Goal: Use online tool/utility: Use online tool/utility

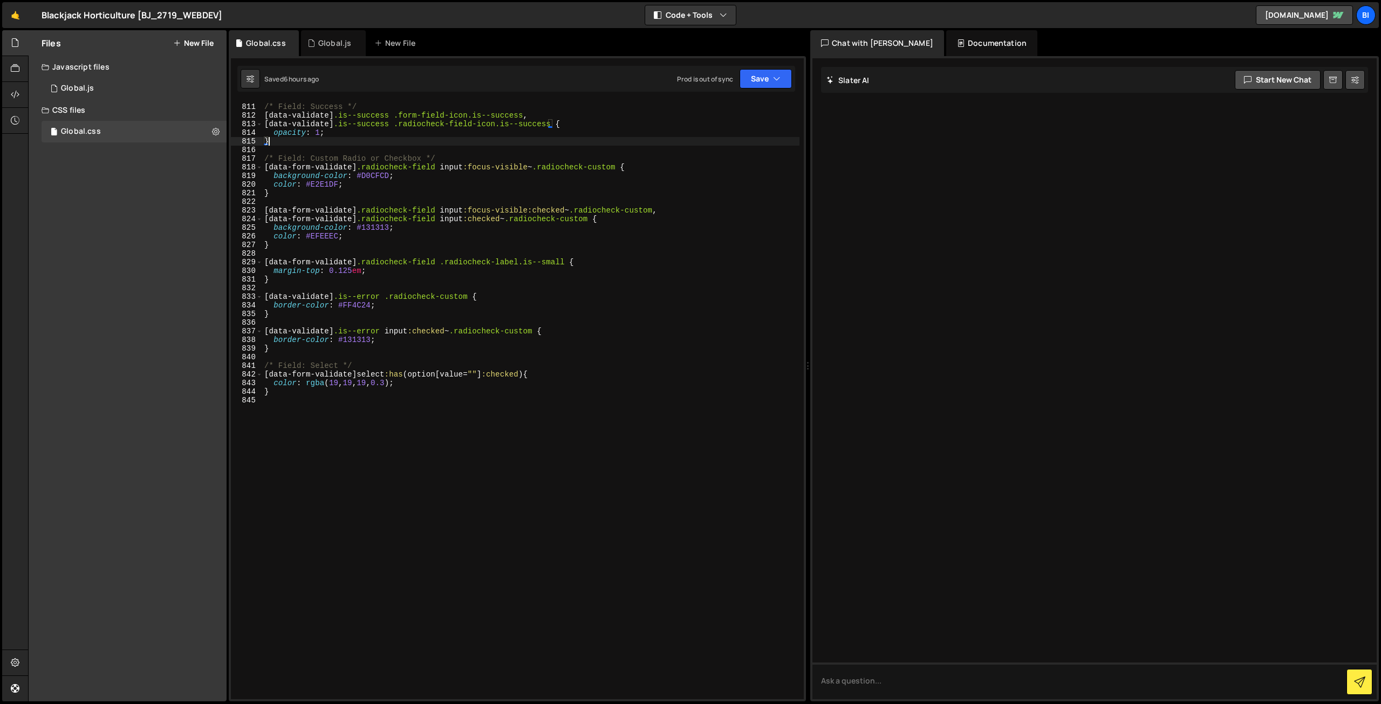
scroll to position [6990, 0]
click at [143, 90] on div "1 Global.js 0" at bounding box center [134, 89] width 185 height 22
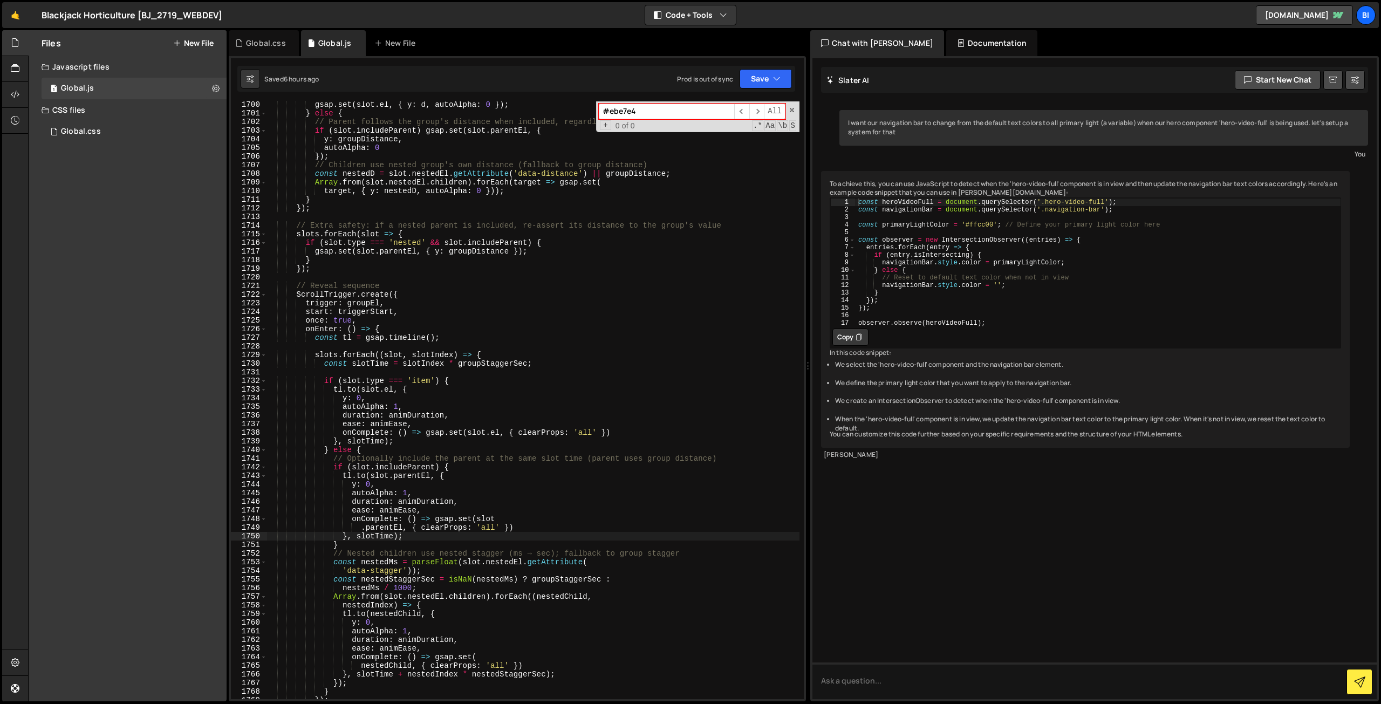
scroll to position [14683, 0]
click at [794, 111] on span at bounding box center [792, 110] width 8 height 8
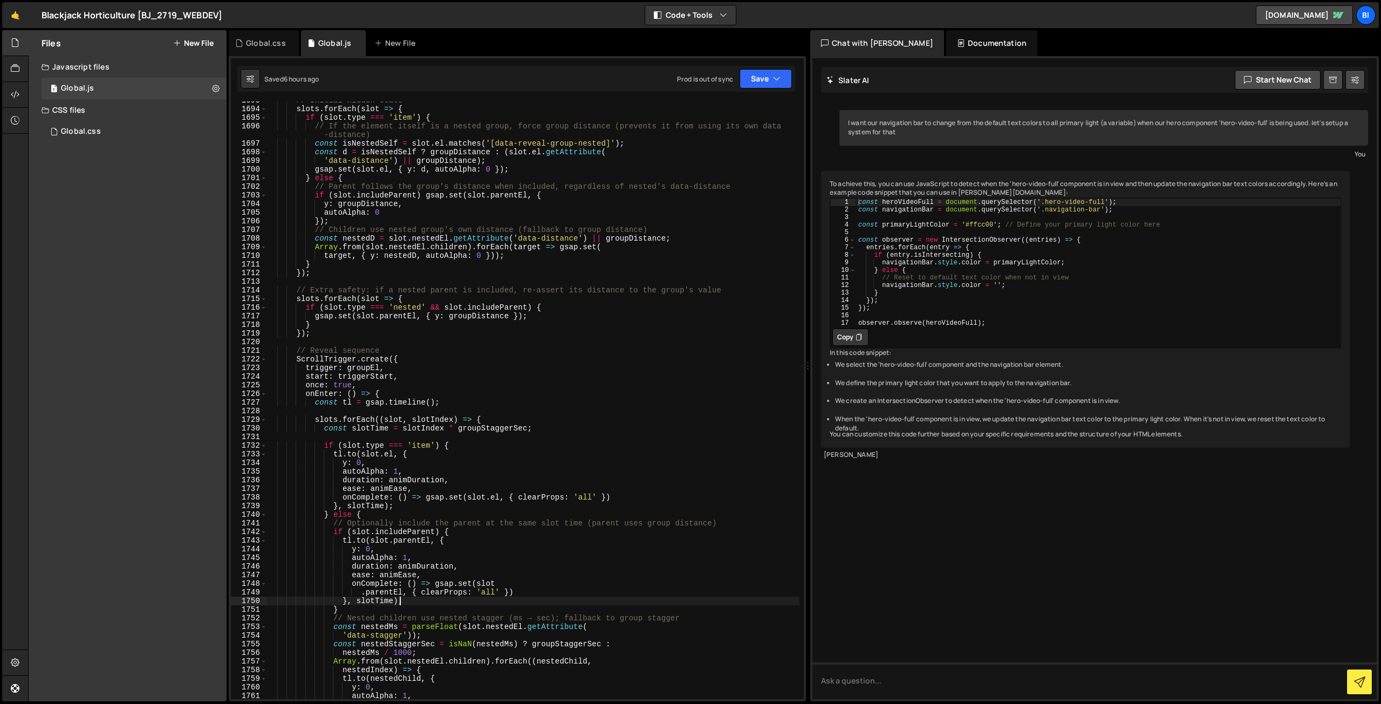
scroll to position [14845, 0]
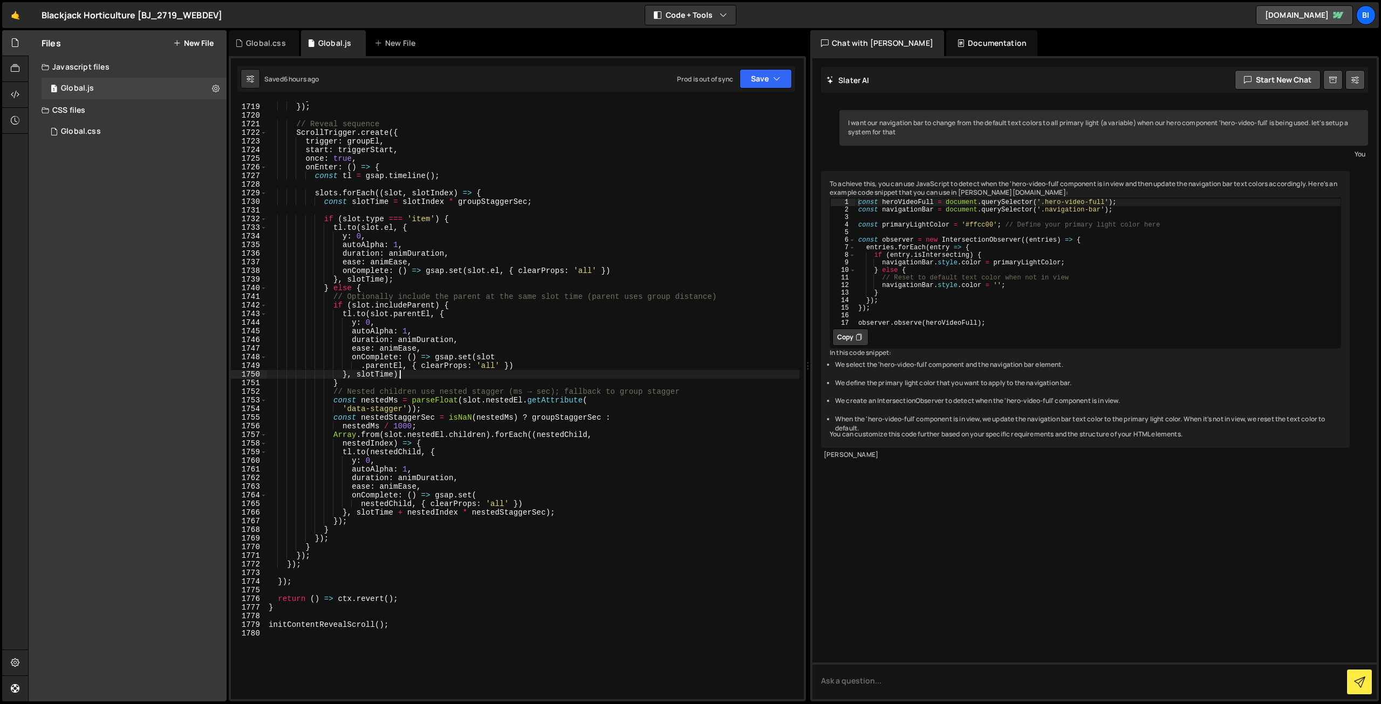
click at [378, 343] on div "} }) ; // Reveal sequence ScrollTrigger . create ({ trigger : groupEl , start :…" at bounding box center [532, 401] width 533 height 615
click at [429, 265] on div "} }) ; // Reveal sequence ScrollTrigger . create ({ trigger : groupEl , start :…" at bounding box center [532, 401] width 533 height 615
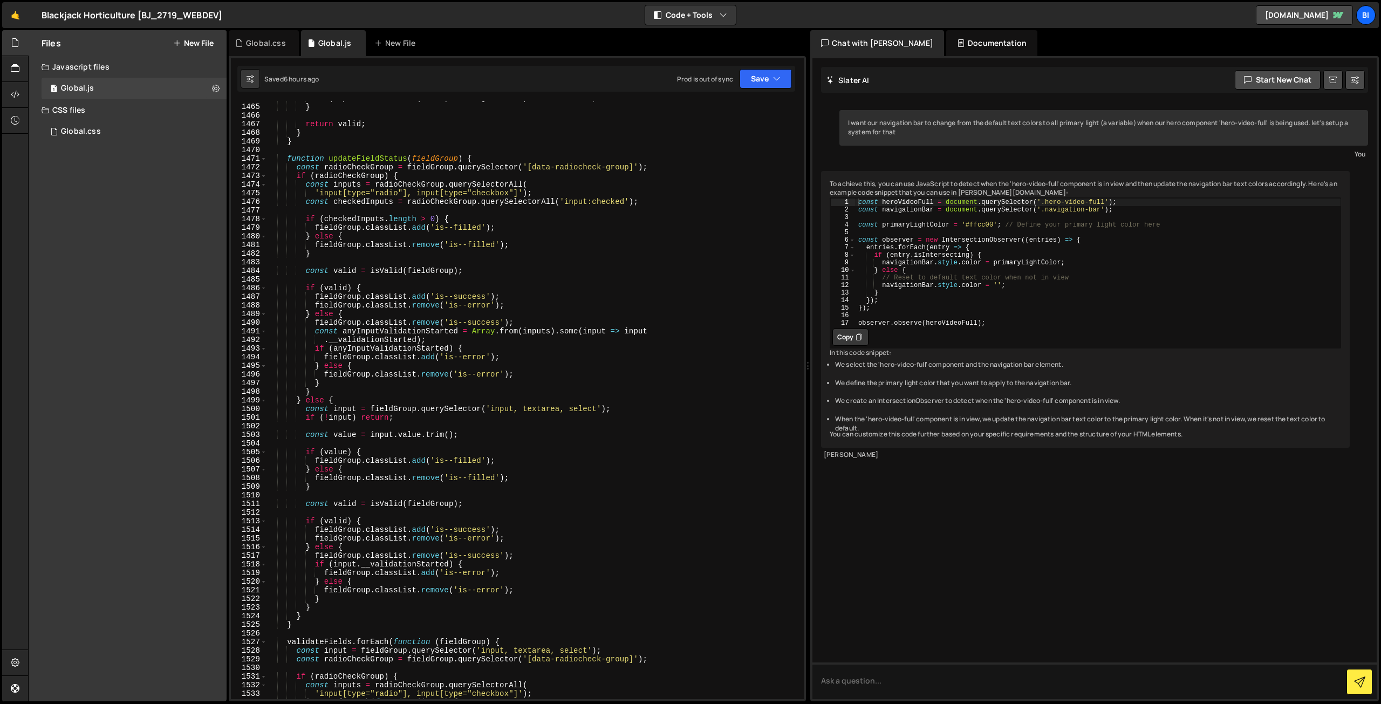
scroll to position [12449, 0]
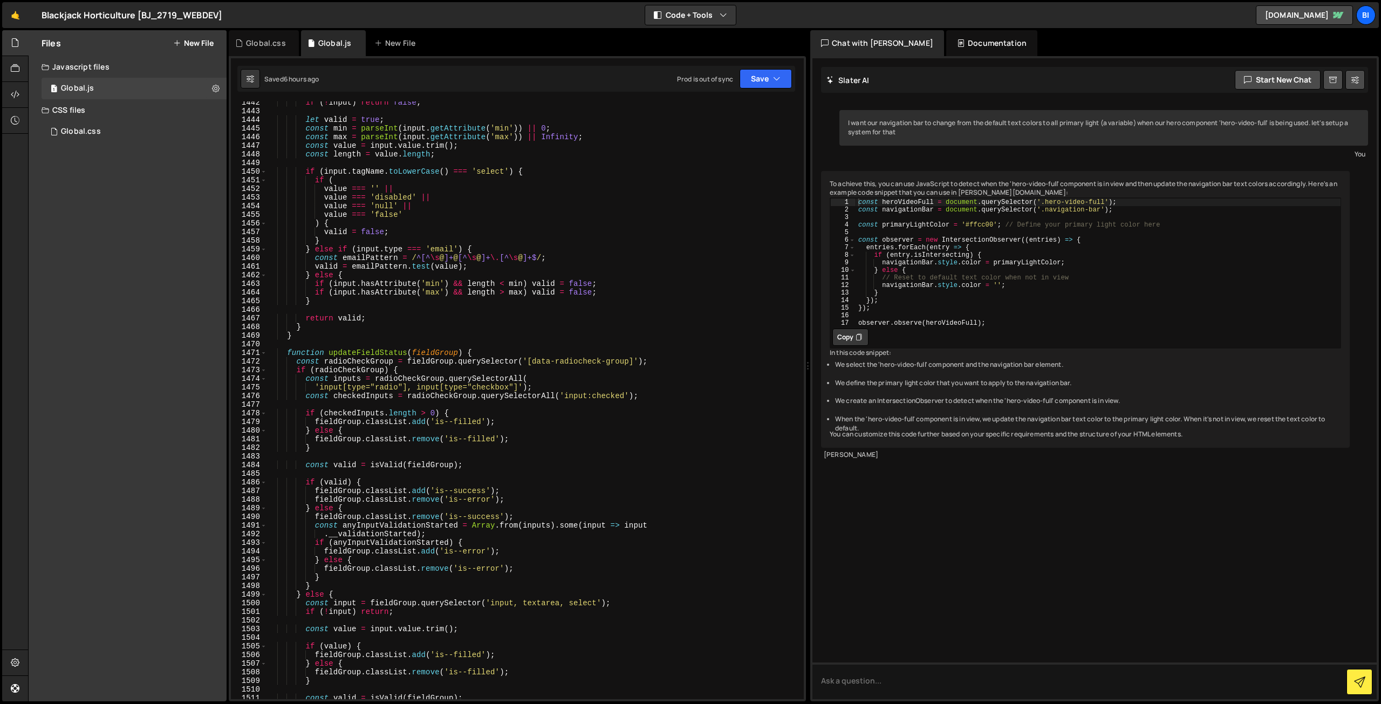
click at [489, 331] on div "if ( ! input ) return false ; let valid = true ; const min = parseInt ( input .…" at bounding box center [532, 405] width 533 height 615
type textarea "}"
click at [253, 45] on div "Global.css" at bounding box center [266, 43] width 40 height 11
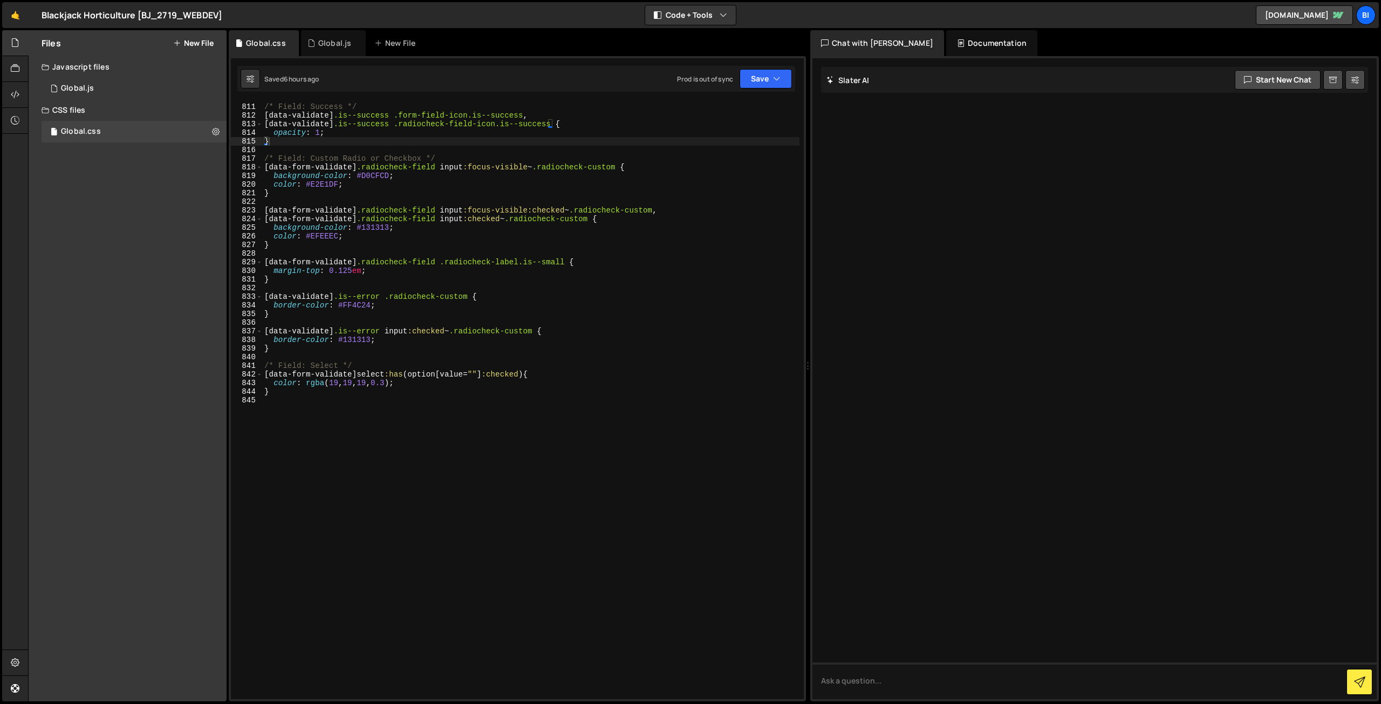
click at [371, 307] on div "/* Field: Success */ [ data-validate ] .is--success .form-field-icon.is--succes…" at bounding box center [530, 401] width 537 height 615
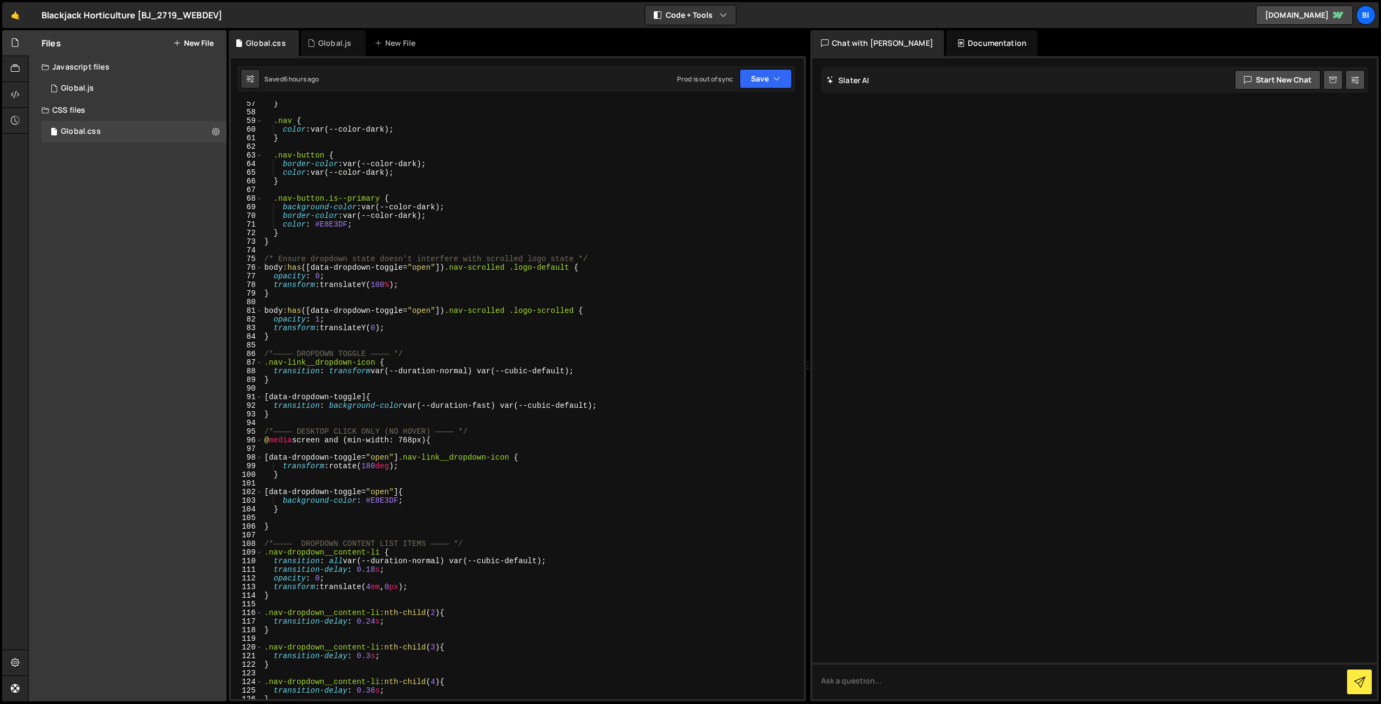
scroll to position [518, 0]
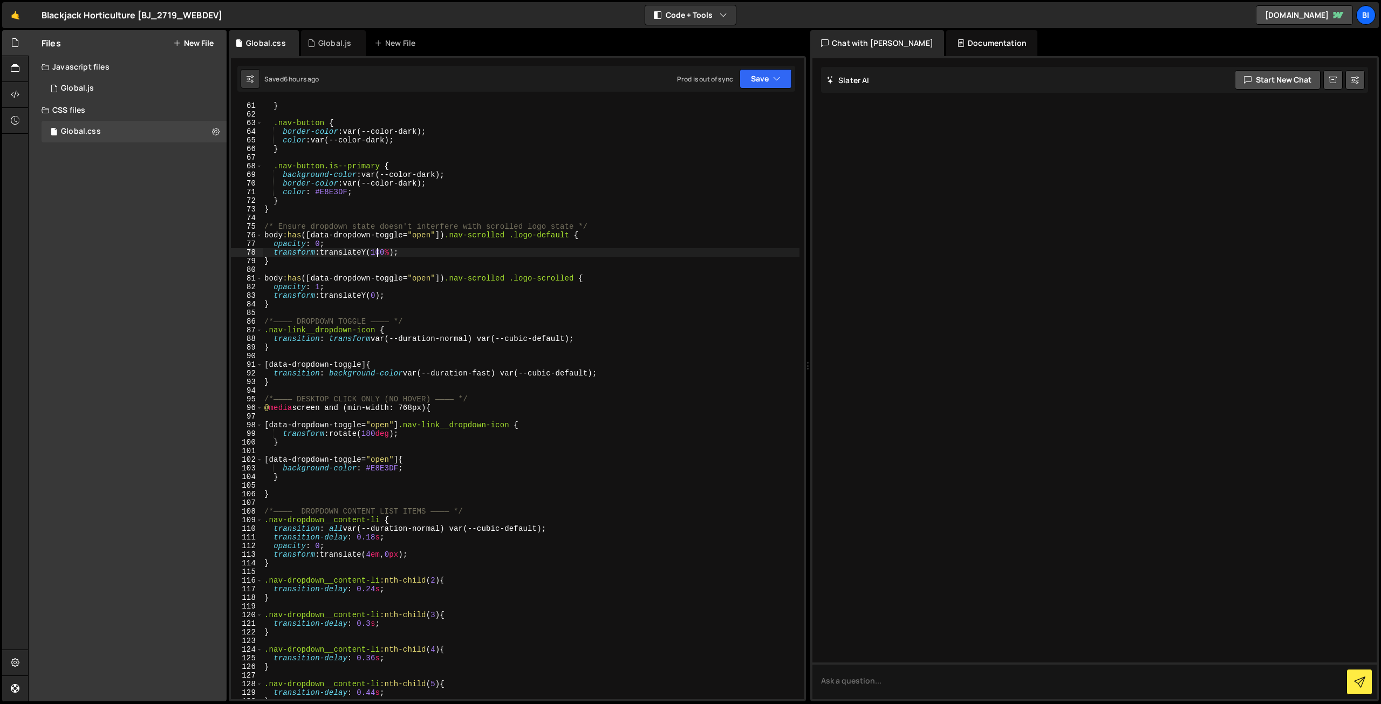
click at [377, 250] on div "} .nav-button { border-color : var(--color-dark) ; color : var(--color-dark) ; …" at bounding box center [530, 408] width 537 height 615
click at [410, 248] on div "} .nav-button { border-color : var(--color-dark) ; color : var(--color-dark) ; …" at bounding box center [530, 408] width 537 height 615
click at [405, 252] on div "} .nav-button { border-color : var(--color-dark) ; color : var(--color-dark) ; …" at bounding box center [530, 408] width 537 height 615
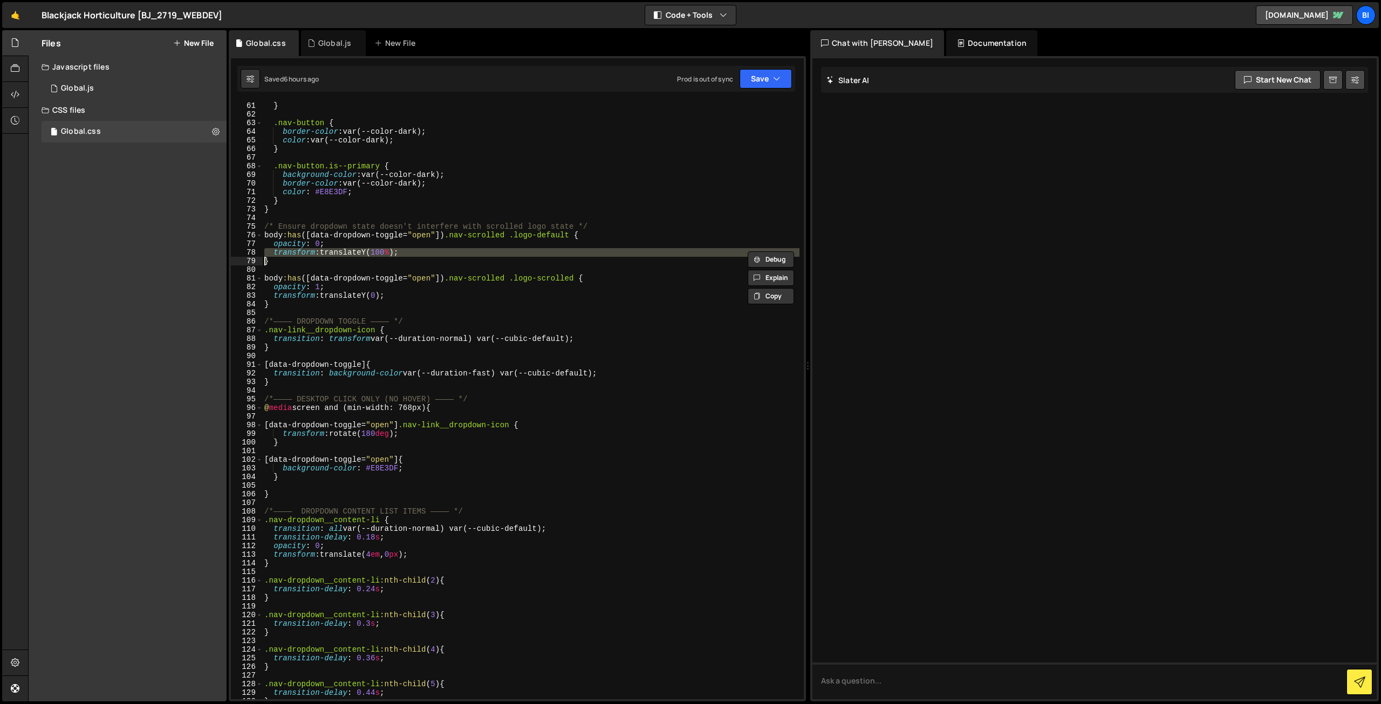
click at [405, 252] on div "} .nav-button { border-color : var(--color-dark) ; color : var(--color-dark) ; …" at bounding box center [530, 408] width 537 height 615
click at [346, 251] on div "} .nav-button { border-color : var(--color-dark) ; color : var(--color-dark) ; …" at bounding box center [530, 400] width 537 height 598
type textarea "}"
type textarea "/*transform: translateY(0);*/"
click at [450, 215] on div "} .nav-button { border-color : var(--color-dark) ; color : var(--color-dark) ; …" at bounding box center [530, 408] width 537 height 615
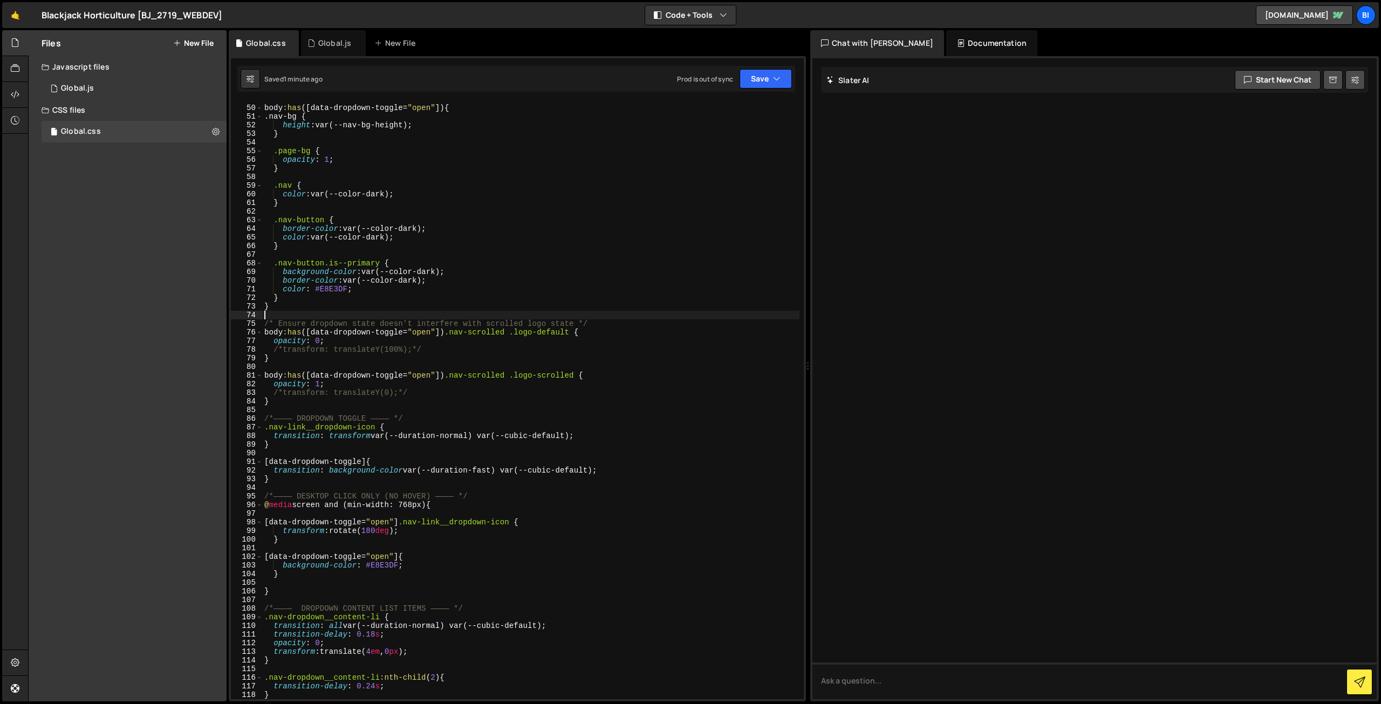
scroll to position [388, 0]
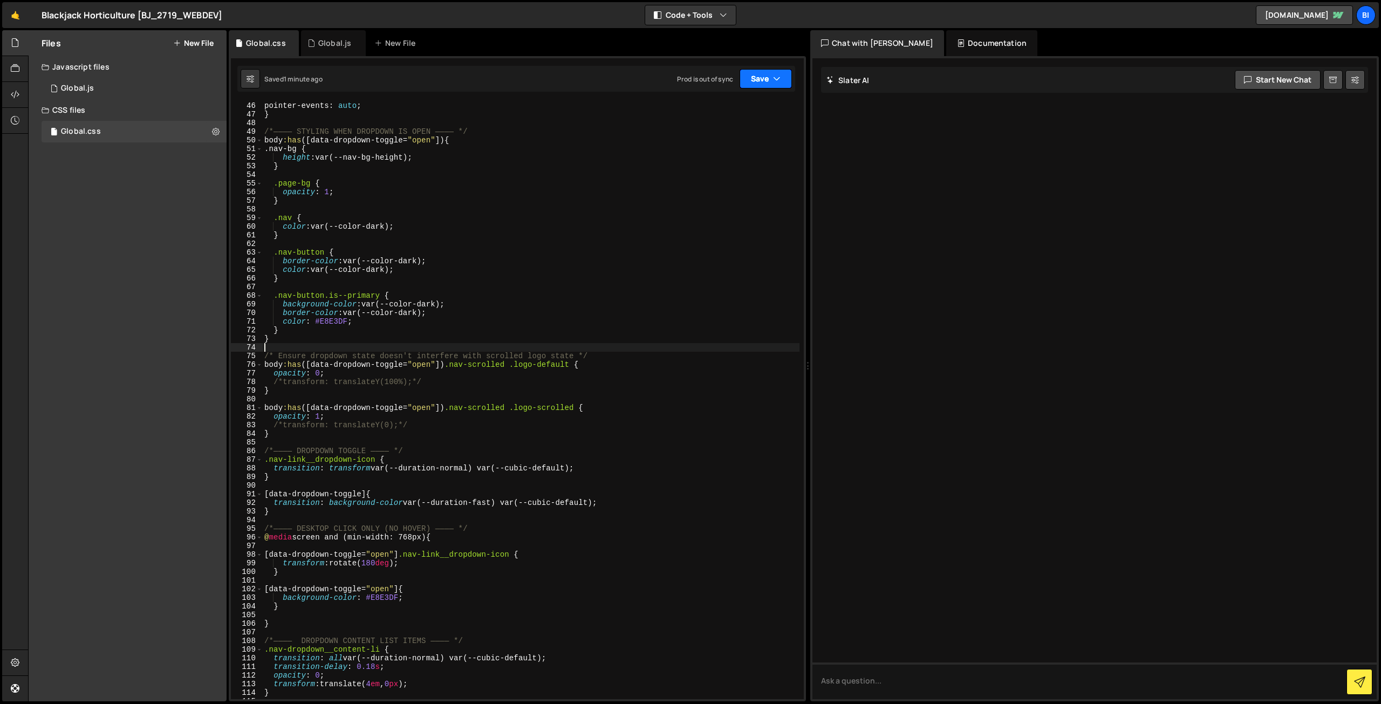
click at [768, 80] on button "Save" at bounding box center [766, 78] width 52 height 19
type textarea "}"
click at [615, 196] on div "pointer-events : auto ; } /*———— STYLING WHEN DROPDOWN IS OPEN ———— */ body :ha…" at bounding box center [530, 408] width 537 height 615
click at [435, 291] on div "pointer-events : auto ; } /*———— STYLING WHEN DROPDOWN IS OPEN ———— */ body :ha…" at bounding box center [530, 408] width 537 height 615
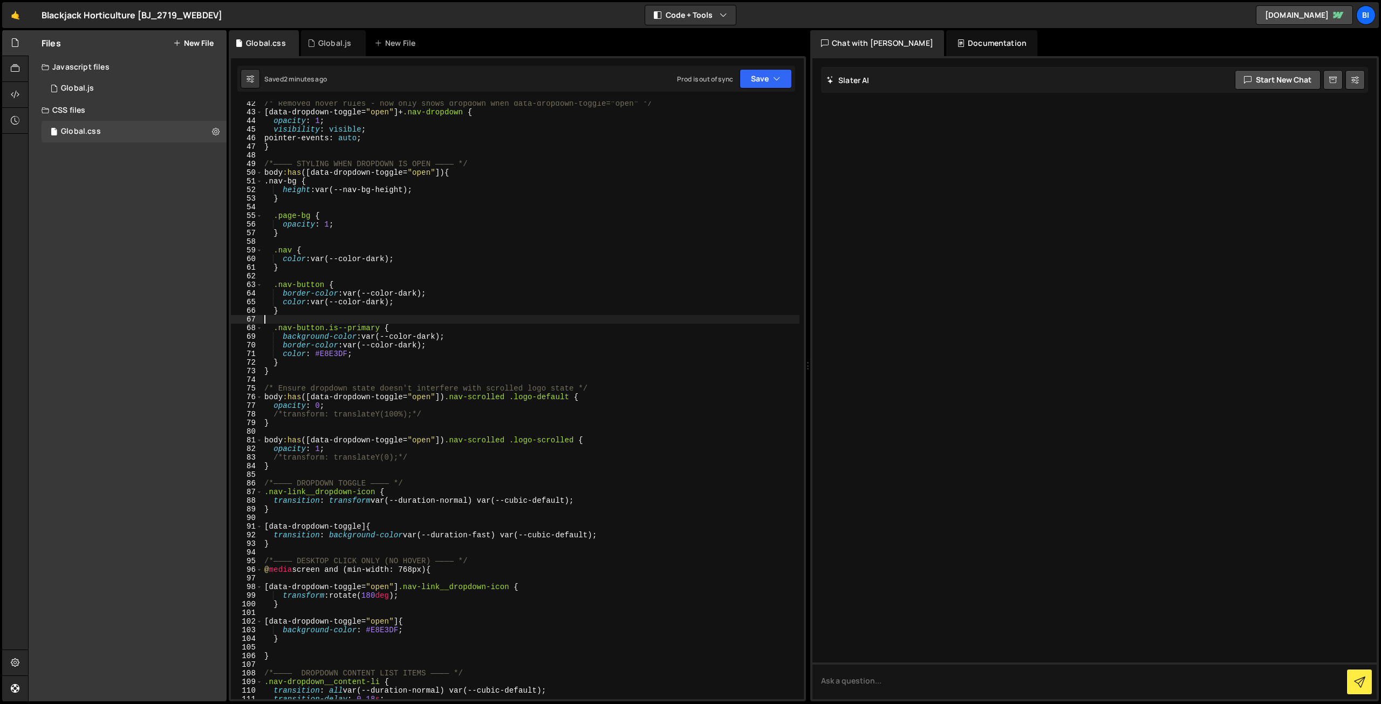
scroll to position [356, 0]
click at [529, 396] on div "/* Removed hover rules - now only shows dropdown when data-dropdown-toggle="ope…" at bounding box center [530, 406] width 537 height 615
type textarea "body:has([data-dropdown-toggle="open"]) .nav-scrolled .logo-default {"
click at [529, 396] on div "/* Removed hover rules - now only shows dropdown when data-dropdown-toggle="ope…" at bounding box center [530, 406] width 537 height 615
click at [564, 396] on div "/* Removed hover rules - now only shows dropdown when data-dropdown-toggle="ope…" at bounding box center [530, 406] width 537 height 615
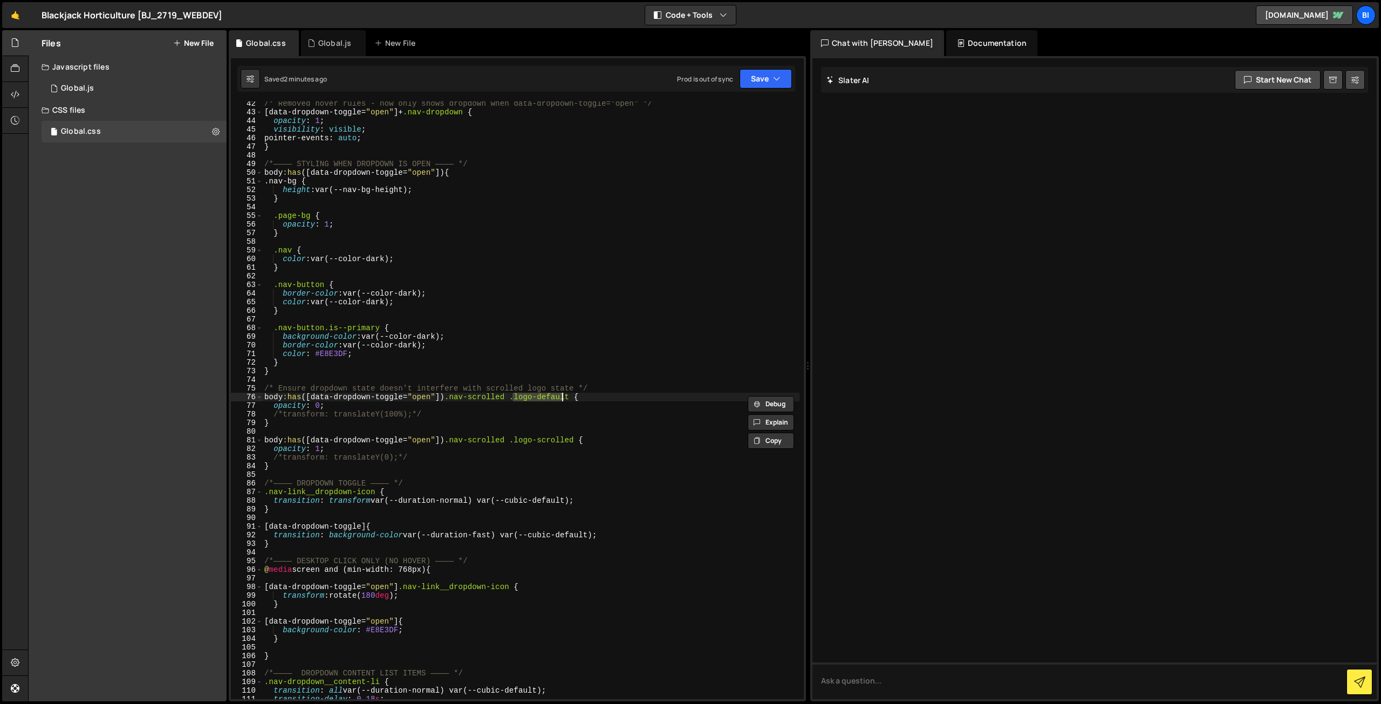
click at [564, 394] on div "/* Removed hover rules - now only shows dropdown when data-dropdown-toggle="ope…" at bounding box center [530, 400] width 537 height 598
click at [564, 395] on div "/* Removed hover rules - now only shows dropdown when data-dropdown-toggle="ope…" at bounding box center [530, 400] width 537 height 598
click at [566, 398] on div "/* Removed hover rules - now only shows dropdown when data-dropdown-toggle="ope…" at bounding box center [530, 406] width 537 height 615
type input "logo-default"
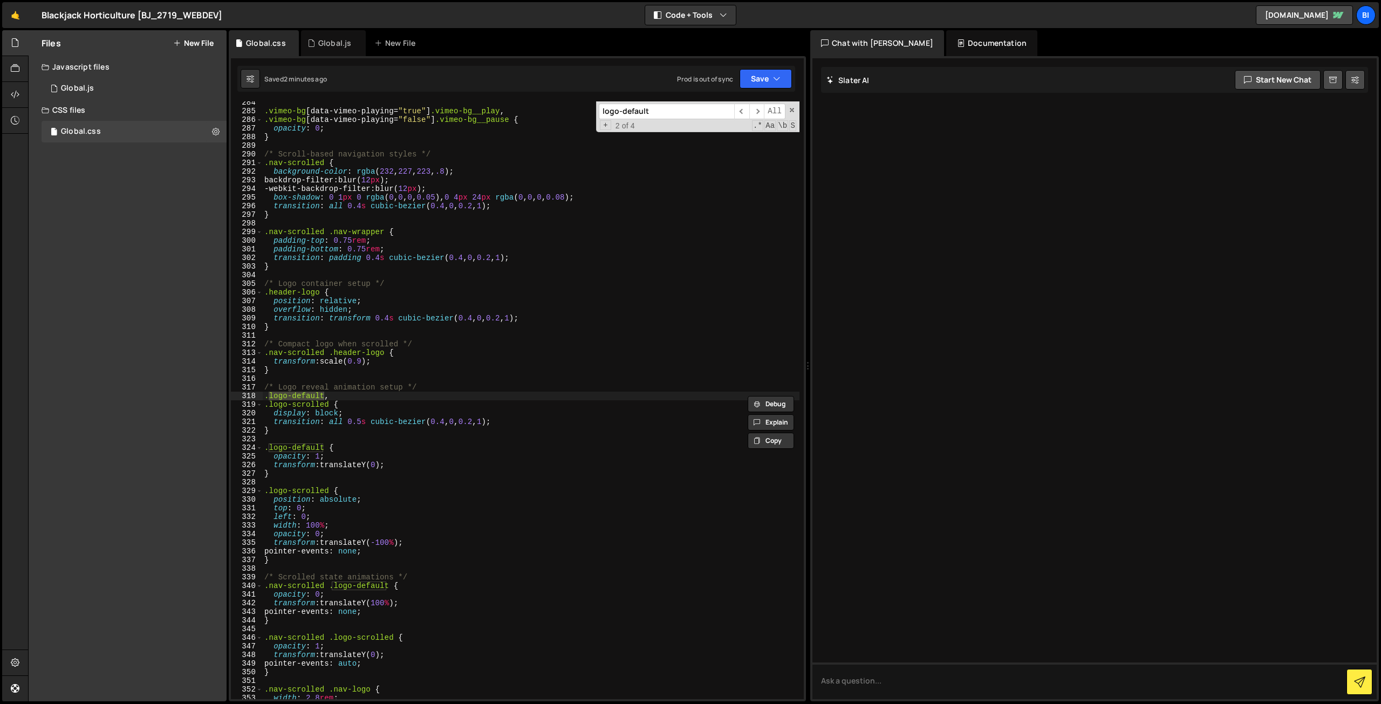
scroll to position [2446, 0]
click at [318, 463] on div ".vimeo-bg [ data-vimeo-playing = " true " ] .vimeo-bg__play , .vimeo-bg [ data-…" at bounding box center [530, 405] width 537 height 615
click at [304, 539] on div ".vimeo-bg [ data-vimeo-playing = " true " ] .vimeo-bg__play , .vimeo-bg [ data-…" at bounding box center [530, 405] width 537 height 615
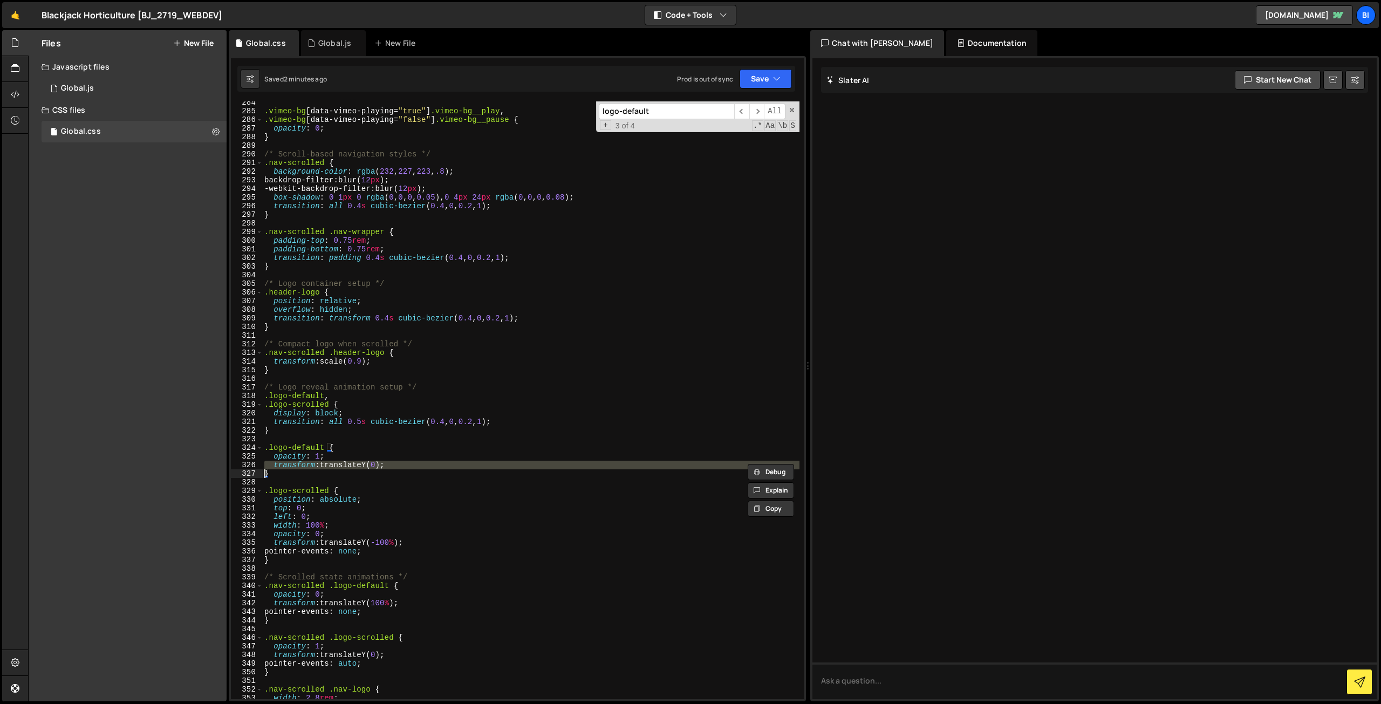
click at [304, 539] on div ".vimeo-bg [ data-vimeo-playing = " true " ] .vimeo-bg__play , .vimeo-bg [ data-…" at bounding box center [530, 405] width 537 height 615
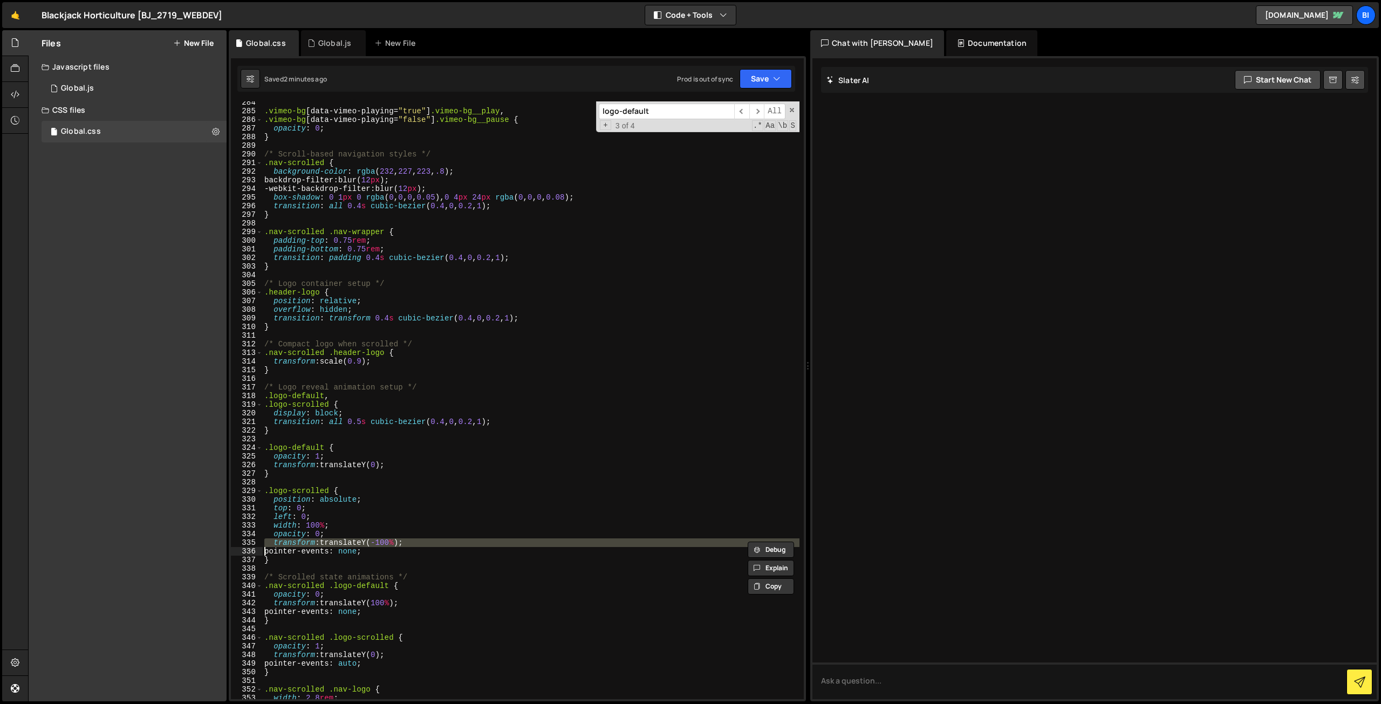
click at [383, 542] on div ".vimeo-bg [ data-vimeo-playing = " true " ] .vimeo-bg__play , .vimeo-bg [ data-…" at bounding box center [530, 400] width 537 height 598
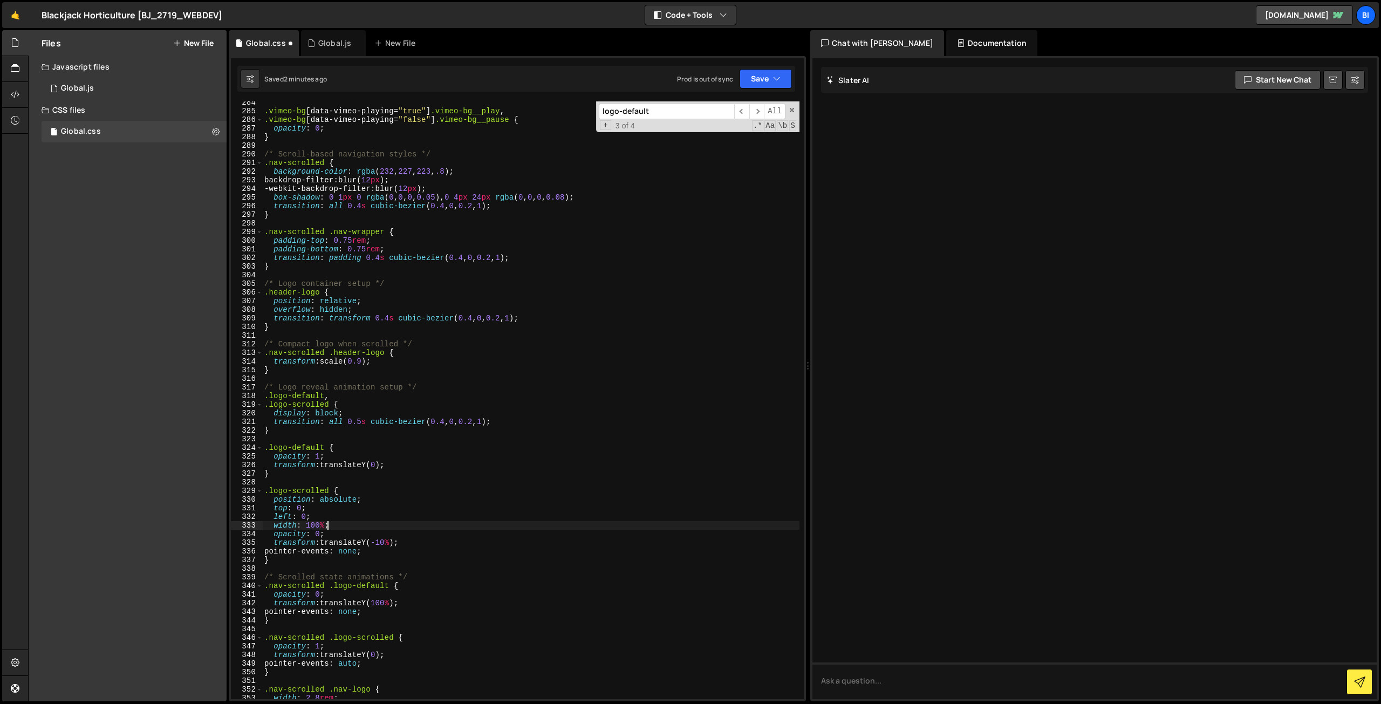
click at [399, 522] on div ".vimeo-bg [ data-vimeo-playing = " true " ] .vimeo-bg__play , .vimeo-bg [ data-…" at bounding box center [530, 405] width 537 height 615
click at [358, 421] on div ".vimeo-bg [ data-vimeo-playing = " true " ] .vimeo-bg__play , .vimeo-bg [ data-…" at bounding box center [530, 405] width 537 height 615
click at [454, 409] on div ".vimeo-bg [ data-vimeo-playing = " true " ] .vimeo-bg__play , .vimeo-bg [ data-…" at bounding box center [530, 405] width 537 height 615
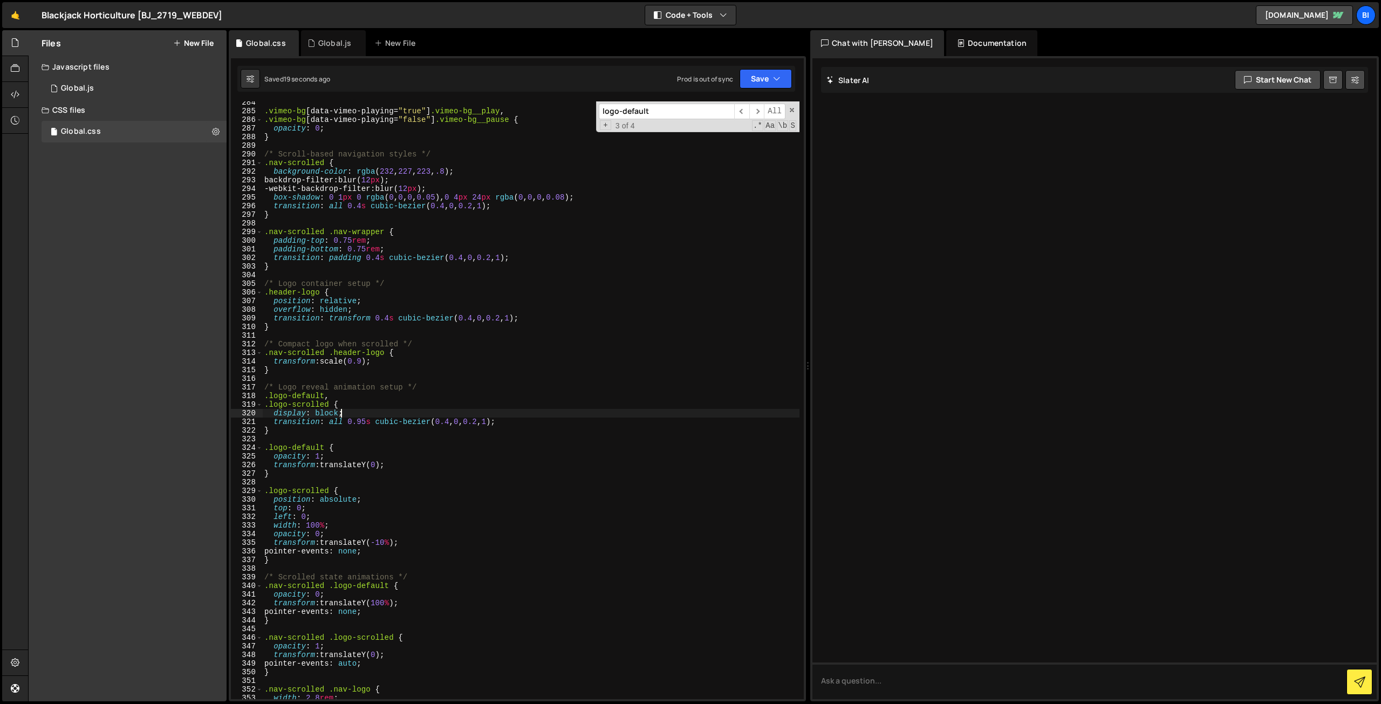
click at [382, 542] on div ".vimeo-bg [ data-vimeo-playing = " true " ] .vimeo-bg__play , .vimeo-bg [ data-…" at bounding box center [530, 405] width 537 height 615
click at [399, 545] on div ".vimeo-bg [ data-vimeo-playing = " true " ] .vimeo-bg__play , .vimeo-bg [ data-…" at bounding box center [530, 405] width 537 height 615
click at [336, 524] on div ".vimeo-bg [ data-vimeo-playing = " true " ] .vimeo-bg__play , .vimeo-bg [ data-…" at bounding box center [530, 405] width 537 height 615
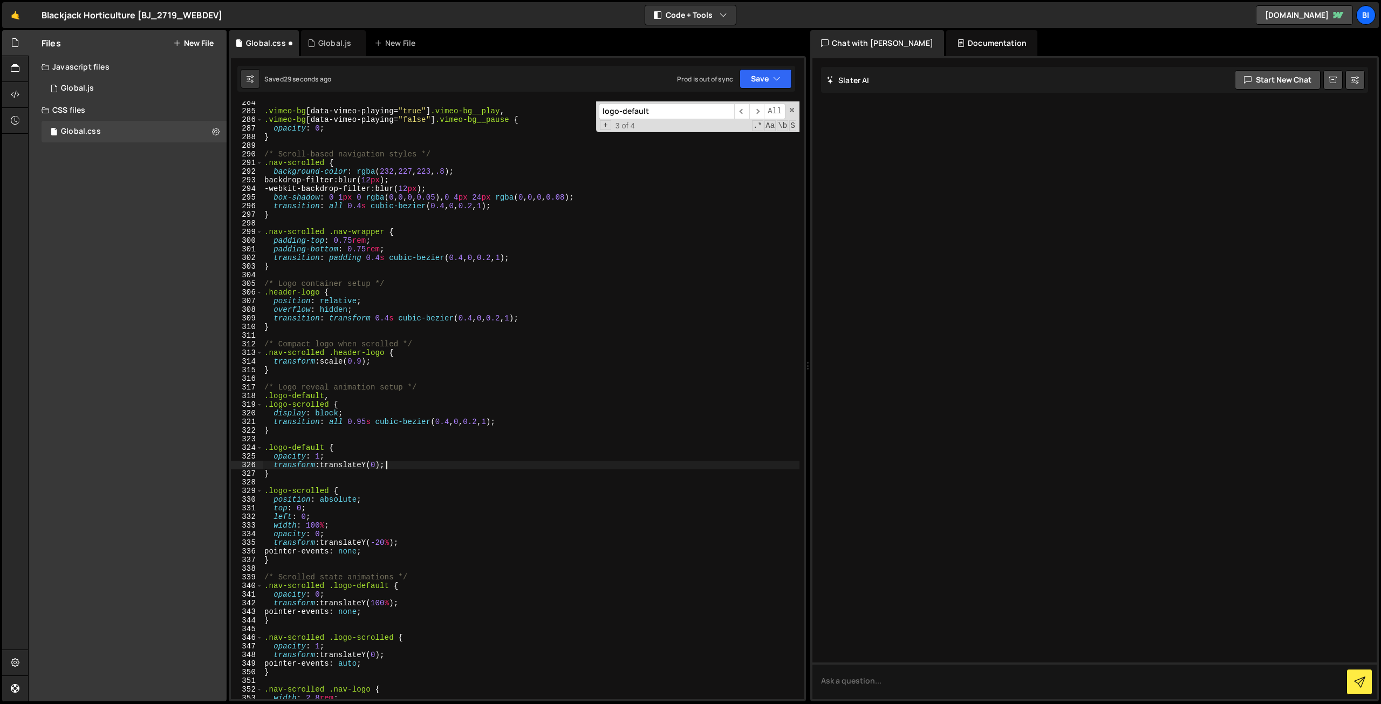
click at [395, 463] on div ".vimeo-bg [ data-vimeo-playing = " true " ] .vimeo-bg__play , .vimeo-bg [ data-…" at bounding box center [530, 405] width 537 height 615
click at [341, 457] on div ".vimeo-bg [ data-vimeo-playing = " true " ] .vimeo-bg__play , .vimeo-bg [ data-…" at bounding box center [530, 405] width 537 height 615
click at [407, 468] on div ".vimeo-bg [ data-vimeo-playing = " true " ] .vimeo-bg__play , .vimeo-bg [ data-…" at bounding box center [530, 405] width 537 height 615
click at [357, 422] on div ".vimeo-bg [ data-vimeo-playing = " true " ] .vimeo-bg__play , .vimeo-bg [ data-…" at bounding box center [530, 405] width 537 height 615
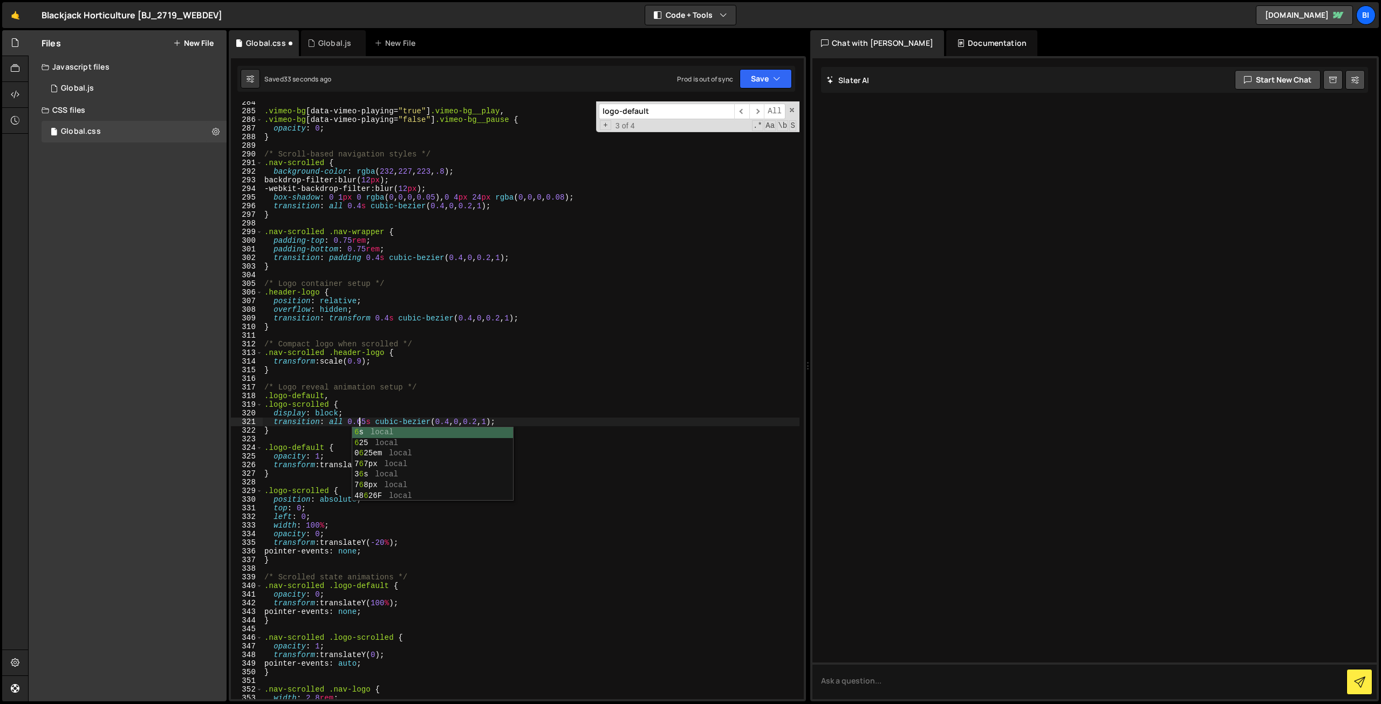
scroll to position [0, 6]
click at [369, 405] on div ".vimeo-bg [ data-vimeo-playing = " true " ] .vimeo-bg__play , .vimeo-bg [ data-…" at bounding box center [530, 405] width 537 height 615
click at [328, 542] on div ".vimeo-bg [ data-vimeo-playing = " true " ] .vimeo-bg__play , .vimeo-bg [ data-…" at bounding box center [530, 405] width 537 height 615
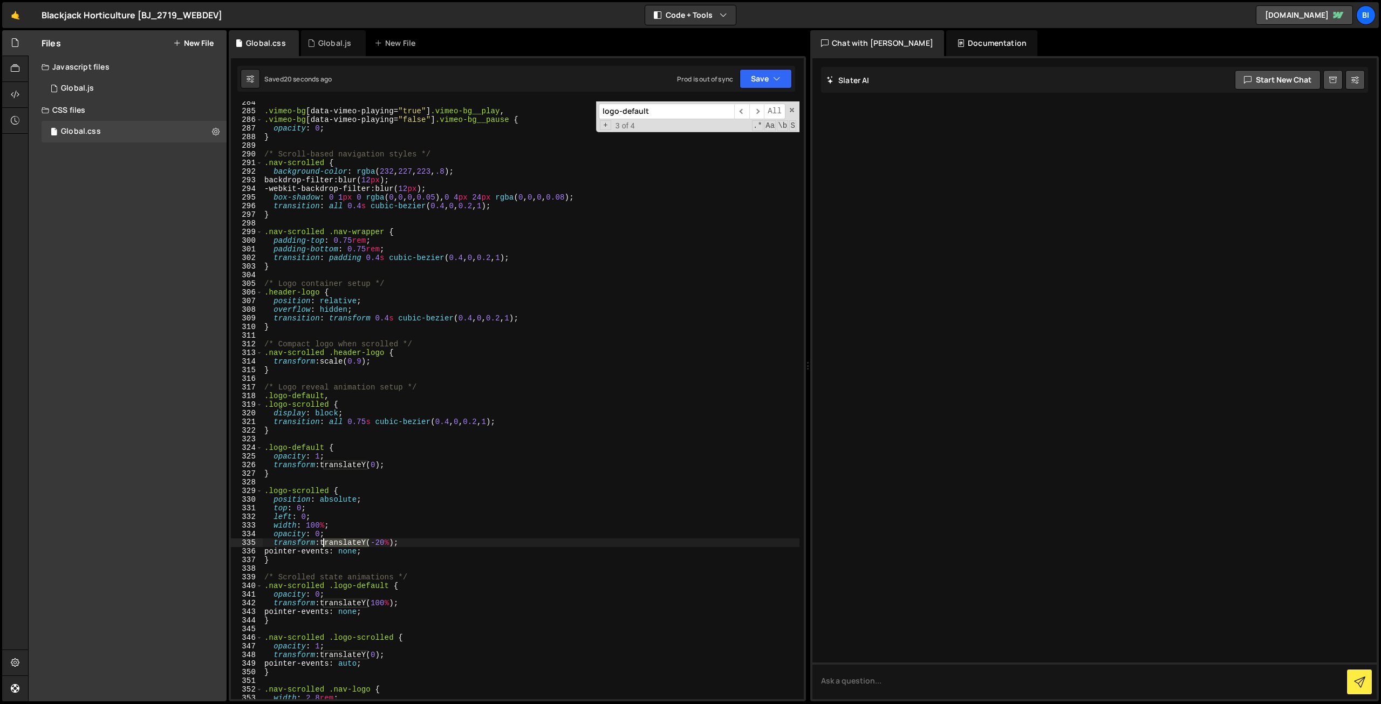
click at [328, 542] on div ".vimeo-bg [ data-vimeo-playing = " true " ] .vimeo-bg__play , .vimeo-bg [ data-…" at bounding box center [530, 405] width 537 height 615
click at [357, 459] on div ".vimeo-bg [ data-vimeo-playing = " true " ] .vimeo-bg__play , .vimeo-bg [ data-…" at bounding box center [530, 405] width 537 height 615
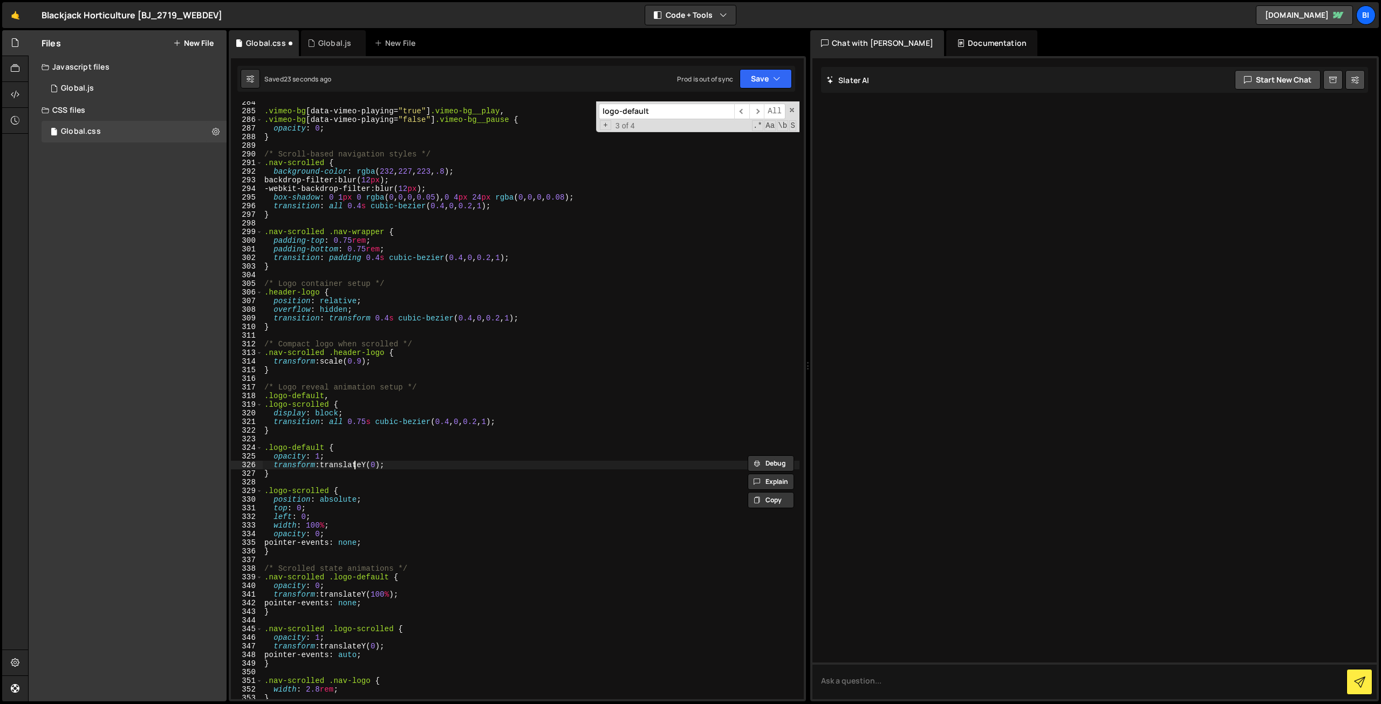
click at [355, 463] on div ".vimeo-bg [ data-vimeo-playing = " true " ] .vimeo-bg__play , .vimeo-bg [ data-…" at bounding box center [530, 405] width 537 height 615
type textarea "}"
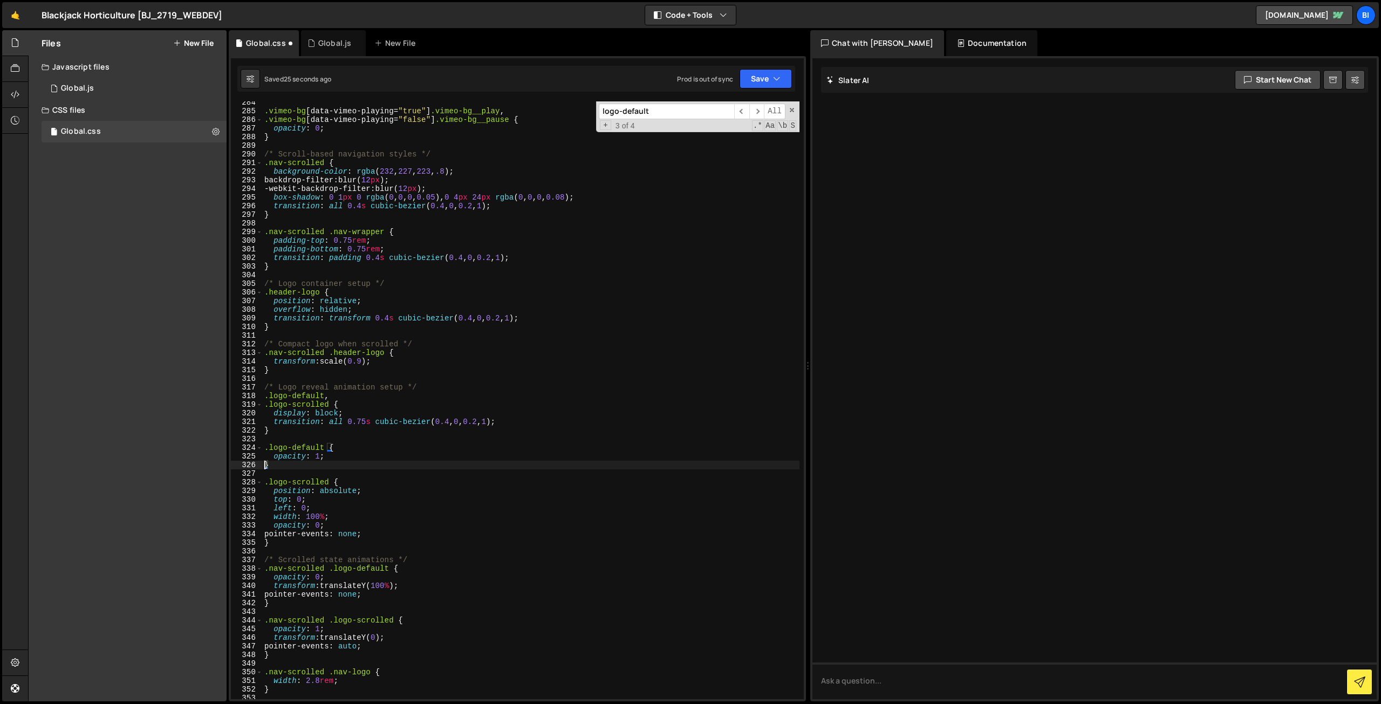
click at [355, 463] on div ".vimeo-bg [ data-vimeo-playing = " true " ] .vimeo-bg__play , .vimeo-bg [ data-…" at bounding box center [530, 405] width 537 height 615
click at [363, 440] on div ".vimeo-bg [ data-vimeo-playing = " true " ] .vimeo-bg__play , .vimeo-bg [ data-…" at bounding box center [530, 405] width 537 height 615
click at [436, 374] on div ".vimeo-bg [ data-vimeo-playing = " true " ] .vimeo-bg__play , .vimeo-bg [ data-…" at bounding box center [530, 405] width 537 height 615
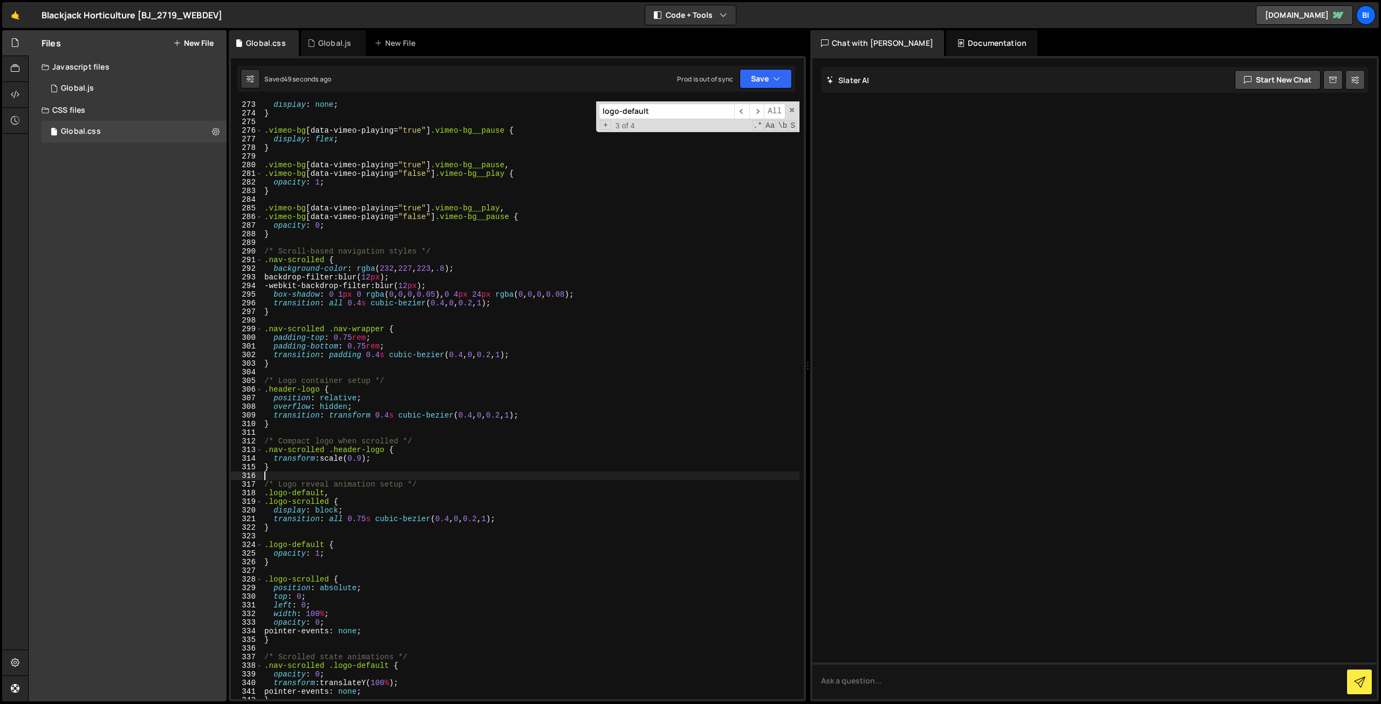
scroll to position [2349, 0]
click at [386, 414] on div "display : none ; } .vimeo-bg [ data-vimeo-playing = " true " ] .vimeo-bg__pause…" at bounding box center [530, 407] width 537 height 615
click at [378, 353] on div "display : none ; } .vimeo-bg [ data-vimeo-playing = " true " ] .vimeo-bg__pause…" at bounding box center [530, 407] width 537 height 615
click at [378, 355] on div "display : none ; } .vimeo-bg [ data-vimeo-playing = " true " ] .vimeo-bg__pause…" at bounding box center [530, 407] width 537 height 615
click at [386, 413] on div "display : none ; } .vimeo-bg [ data-vimeo-playing = " true " ] .vimeo-bg__pause…" at bounding box center [530, 407] width 537 height 615
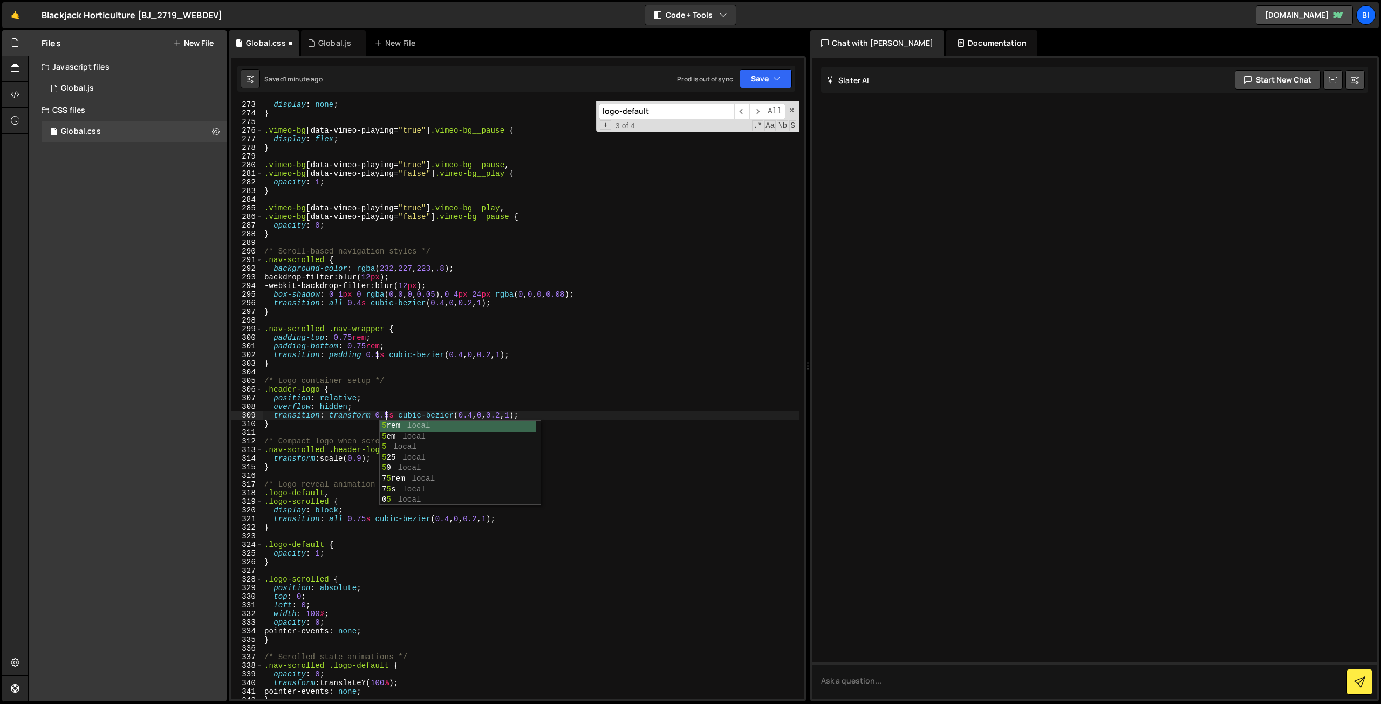
type textarea "transition: transform 0.56s cubic-bezier(0.4, 0, 0.2, 1);"
click at [472, 477] on div "display : none ; } .vimeo-bg [ data-vimeo-playing = " true " ] .vimeo-bg__pause…" at bounding box center [530, 407] width 537 height 615
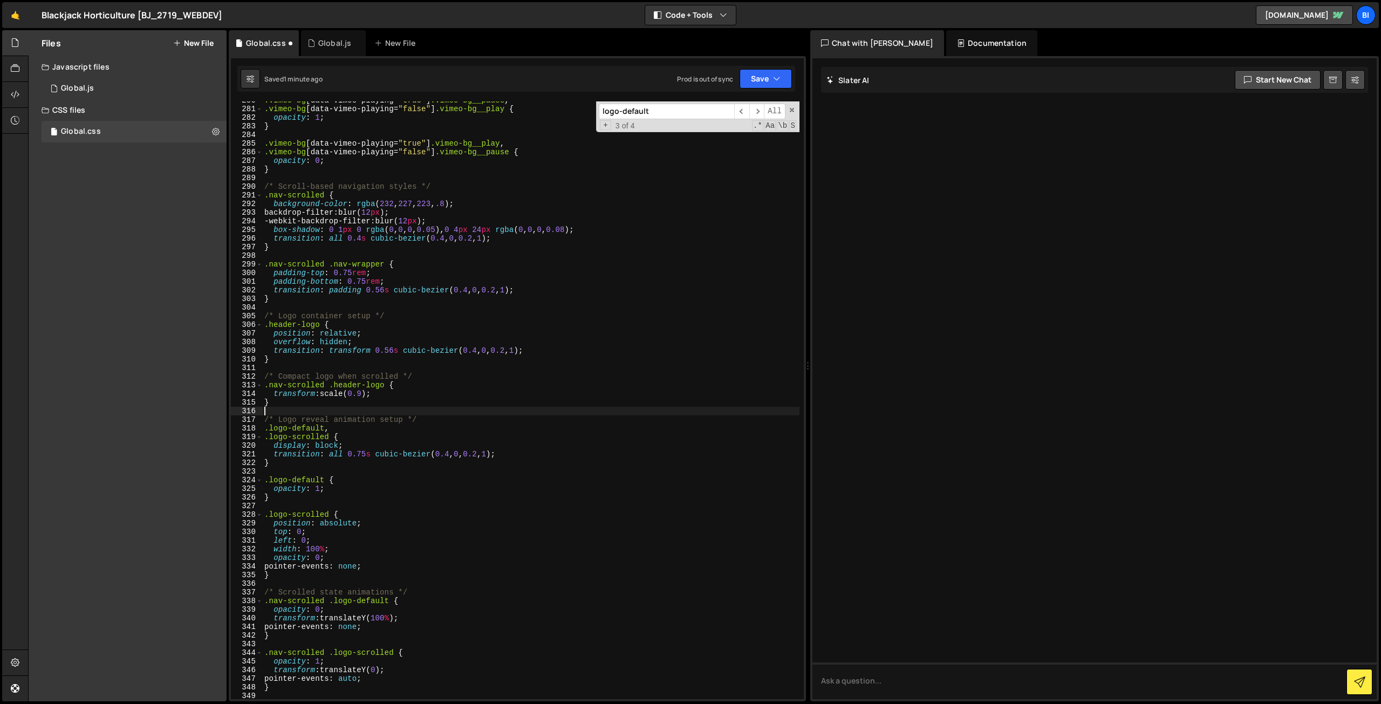
scroll to position [2413, 0]
click at [362, 394] on div ".vimeo-bg [ data-vimeo-playing = " true " ] .vimeo-bg__pause , .vimeo-bg [ data…" at bounding box center [530, 403] width 537 height 615
click at [432, 416] on div ".vimeo-bg [ data-vimeo-playing = " true " ] .vimeo-bg__pause , .vimeo-bg [ data…" at bounding box center [530, 403] width 537 height 615
click at [375, 403] on div ".vimeo-bg [ data-vimeo-playing = " true " ] .vimeo-bg__pause , .vimeo-bg [ data…" at bounding box center [530, 403] width 537 height 615
click at [342, 555] on div ".vimeo-bg [ data-vimeo-playing = " true " ] .vimeo-bg__pause , .vimeo-bg [ data…" at bounding box center [530, 403] width 537 height 615
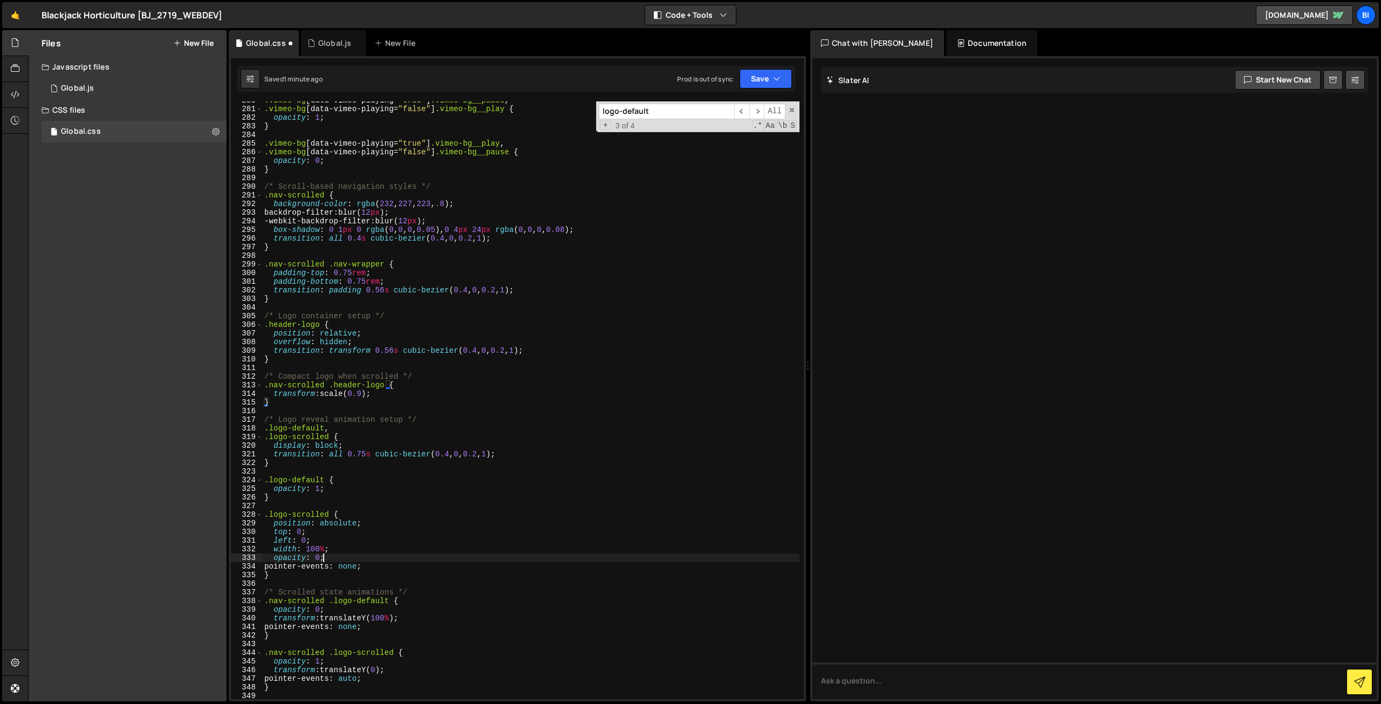
type textarea "opacity: 0;"
click at [352, 504] on div ".vimeo-bg [ data-vimeo-playing = " true " ] .vimeo-bg__pause , .vimeo-bg [ data…" at bounding box center [530, 403] width 537 height 615
click at [404, 371] on div ".vimeo-bg [ data-vimeo-playing = " true " ] .vimeo-bg__pause , .vimeo-bg [ data…" at bounding box center [530, 403] width 537 height 615
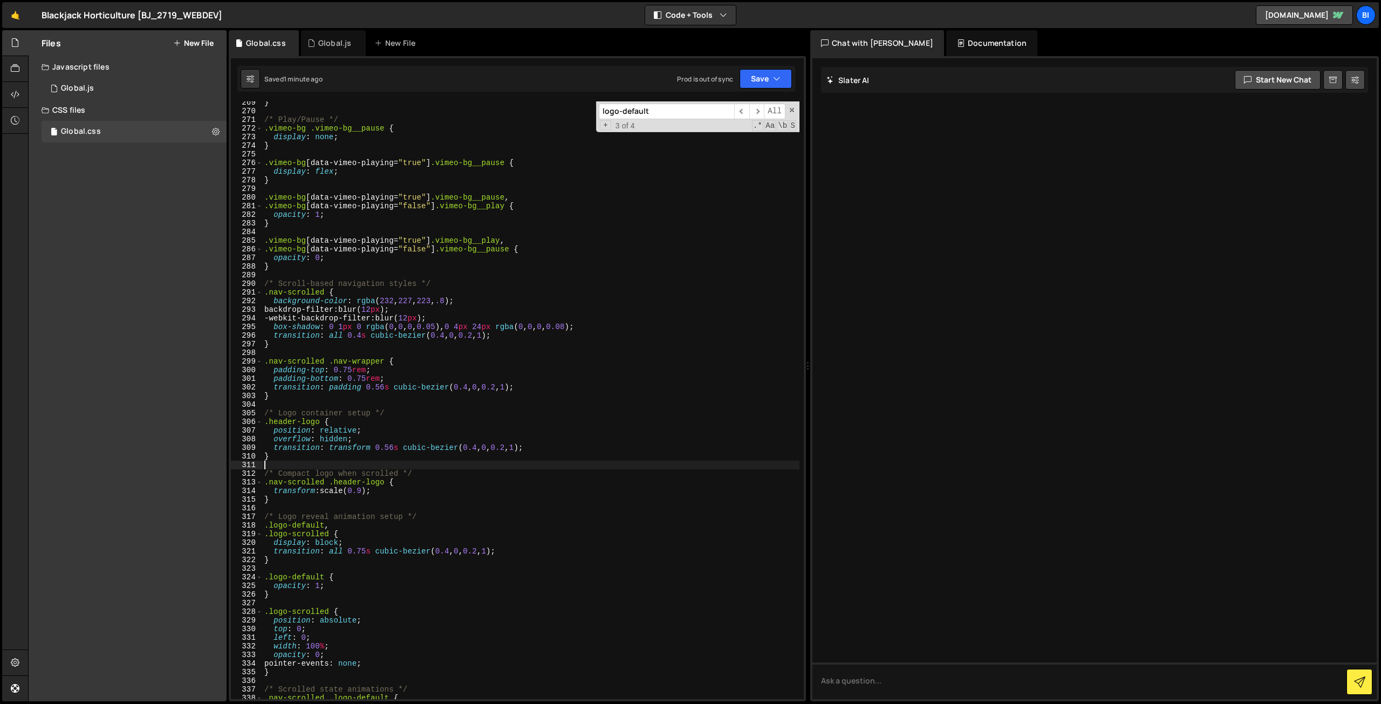
scroll to position [2316, 0]
click at [685, 113] on input "logo-default" at bounding box center [666, 112] width 135 height 16
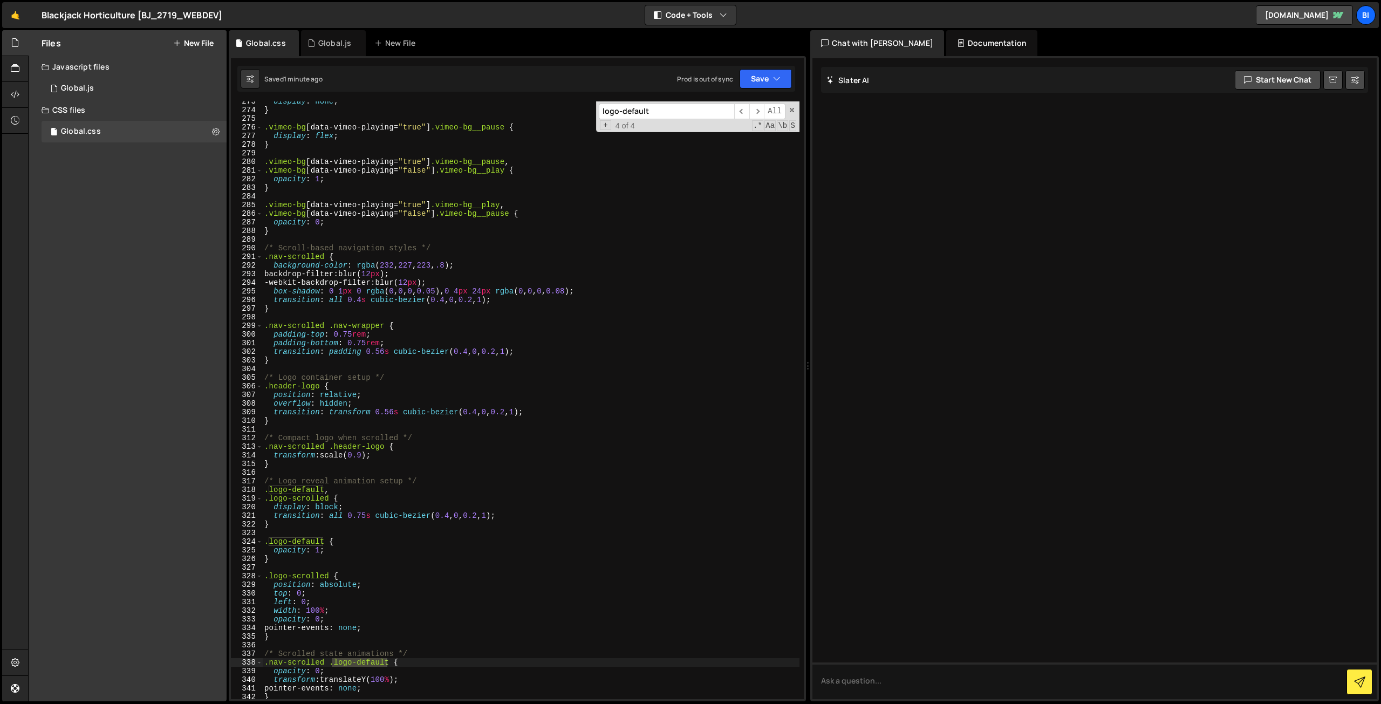
scroll to position [2449, 0]
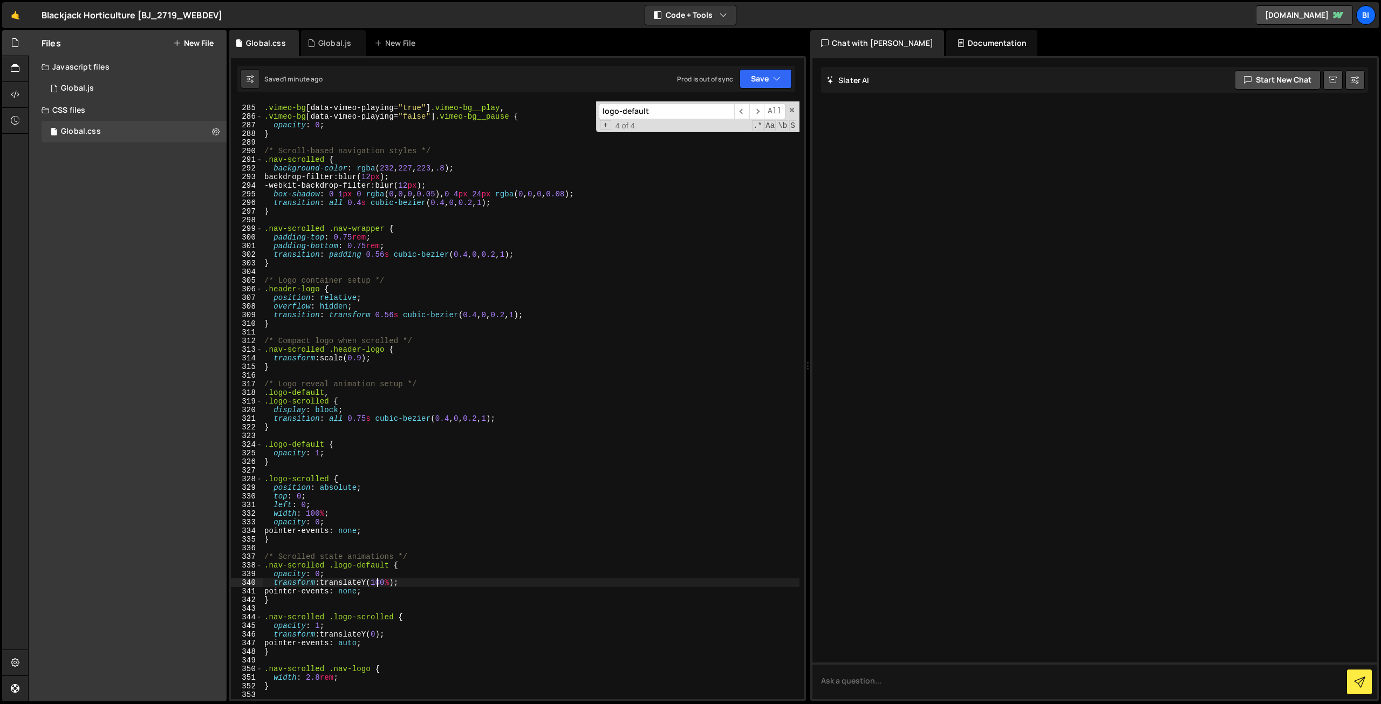
click at [377, 585] on div ".vimeo-bg [ data-vimeo-playing = " true " ] .vimeo-bg__play , .vimeo-bg [ data-…" at bounding box center [530, 402] width 537 height 615
click at [367, 626] on div ".vimeo-bg [ data-vimeo-playing = " true " ] .vimeo-bg__play , .vimeo-bg [ data-…" at bounding box center [530, 402] width 537 height 615
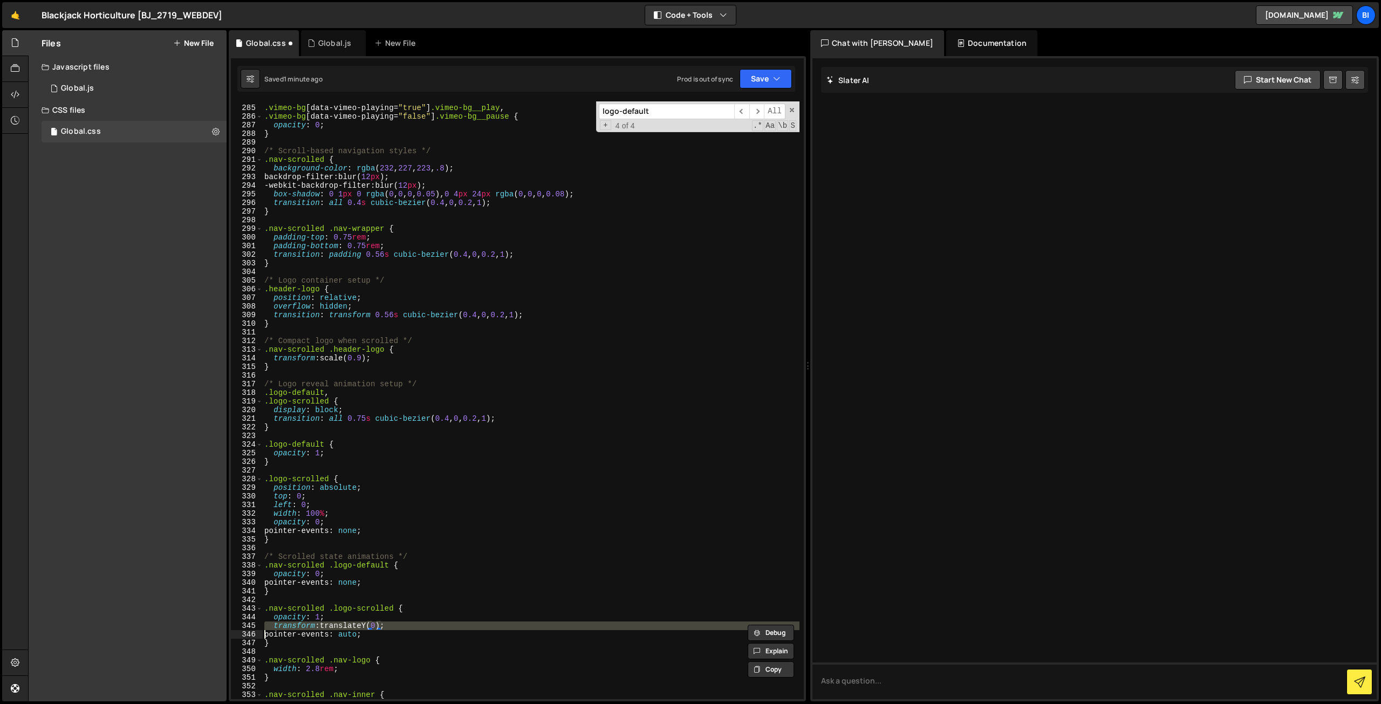
click at [367, 626] on div ".vimeo-bg [ data-vimeo-playing = " true " ] .vimeo-bg__play , .vimeo-bg [ data-…" at bounding box center [530, 402] width 537 height 615
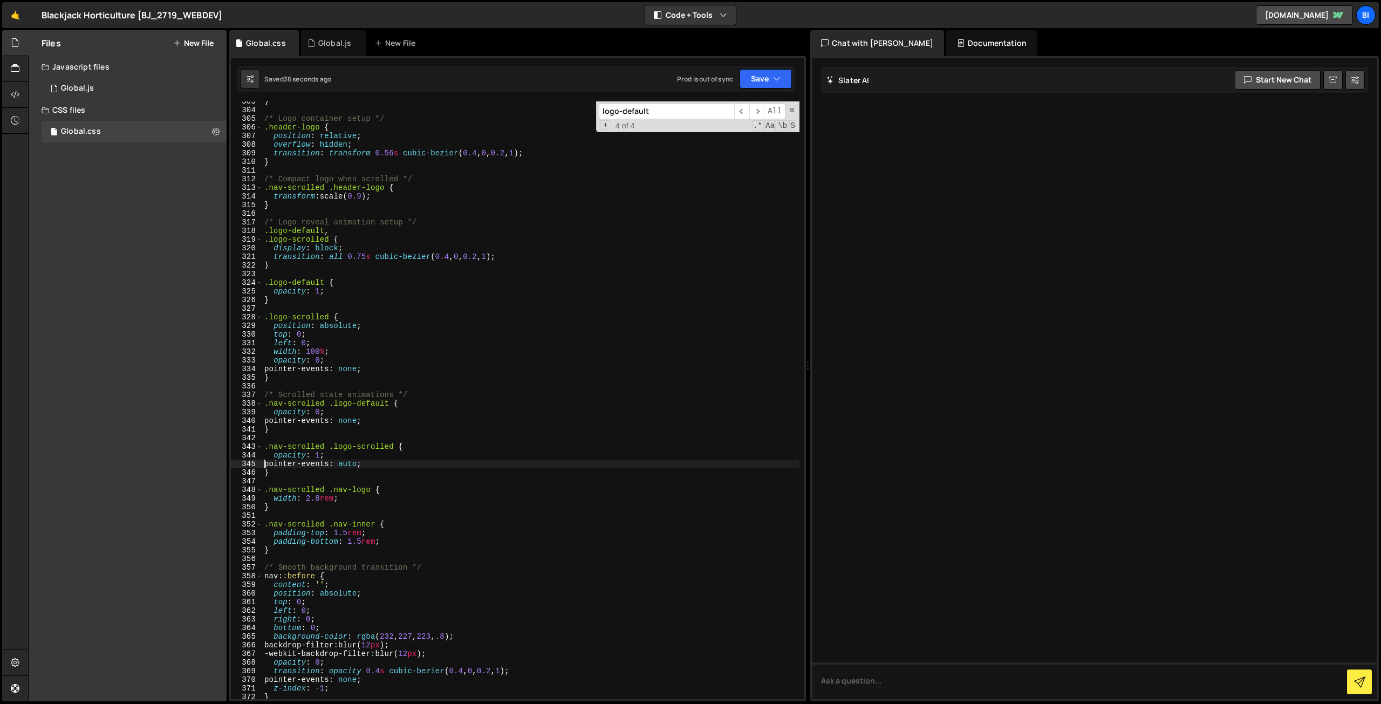
scroll to position [2740, 0]
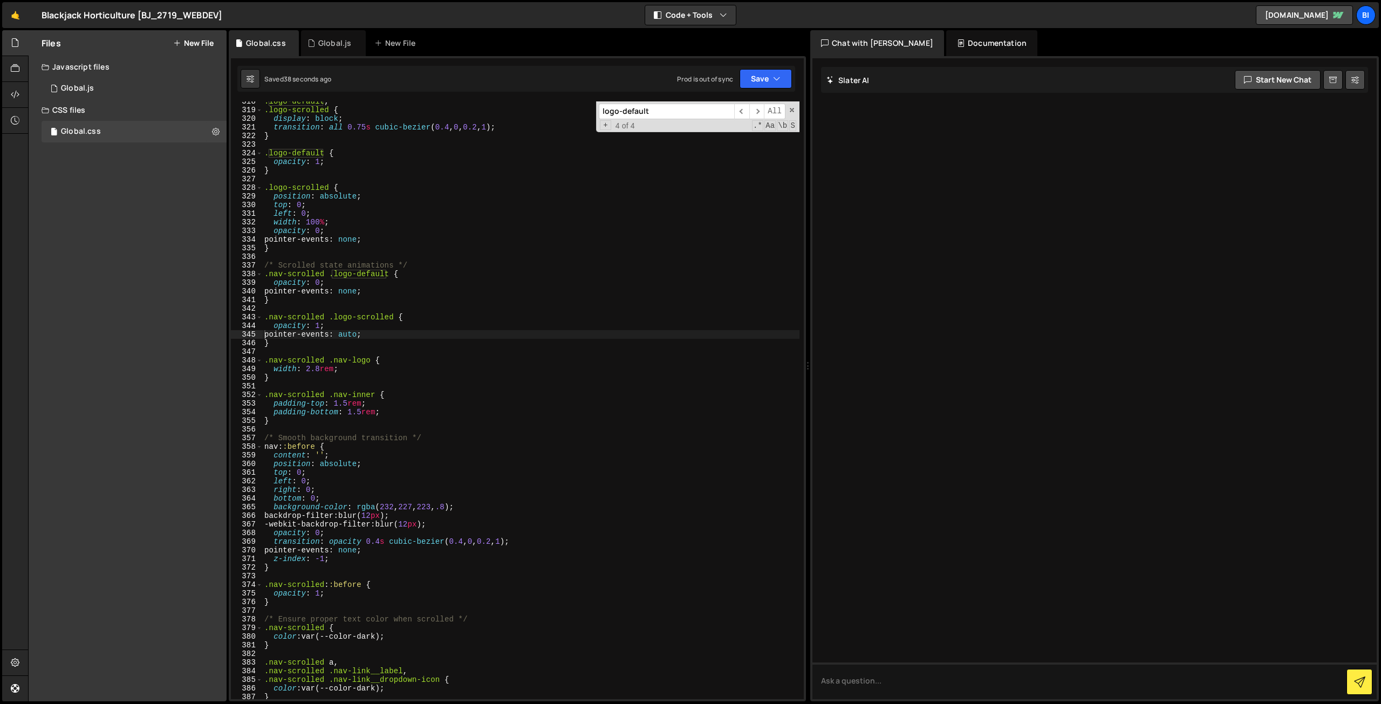
click at [654, 111] on input "logo-default" at bounding box center [666, 112] width 135 height 16
click at [756, 110] on span "​" at bounding box center [756, 112] width 15 height 16
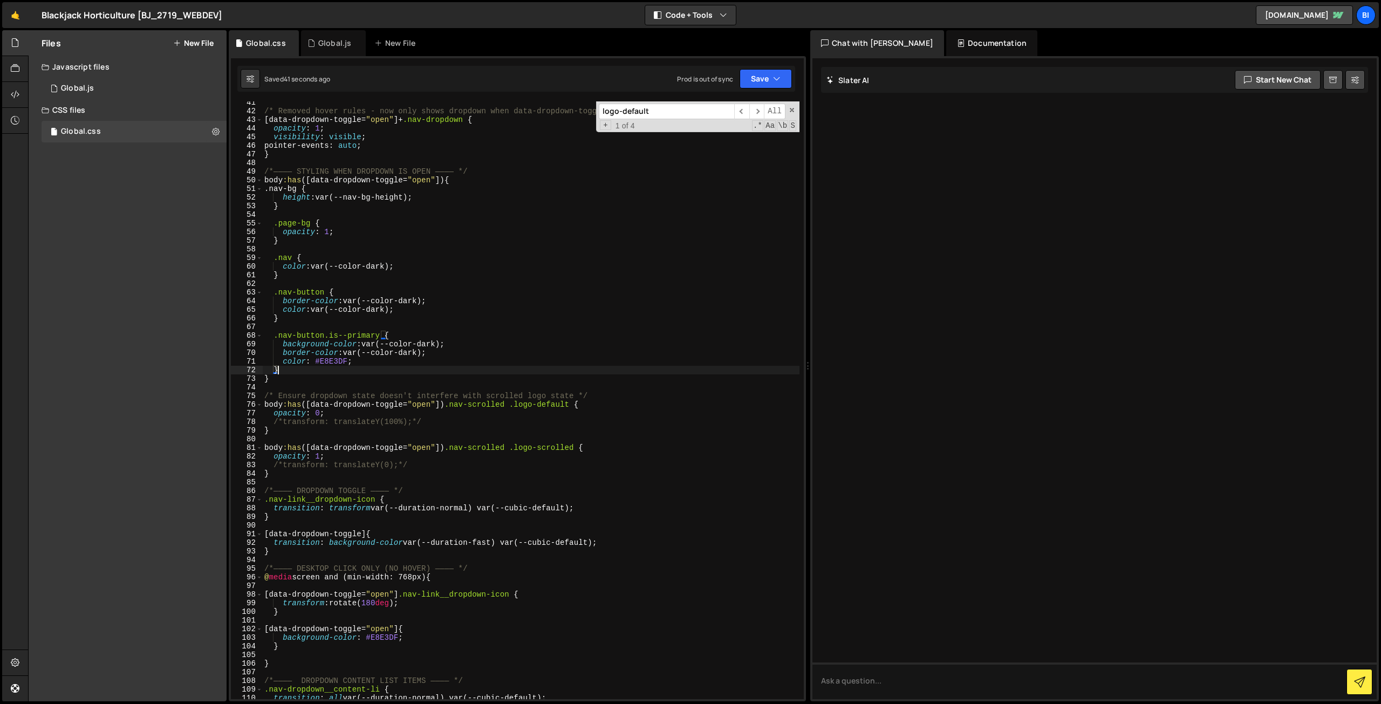
click at [411, 372] on div "/* Removed hover rules - now only shows dropdown when data-dropdown-toggle="ope…" at bounding box center [530, 405] width 537 height 615
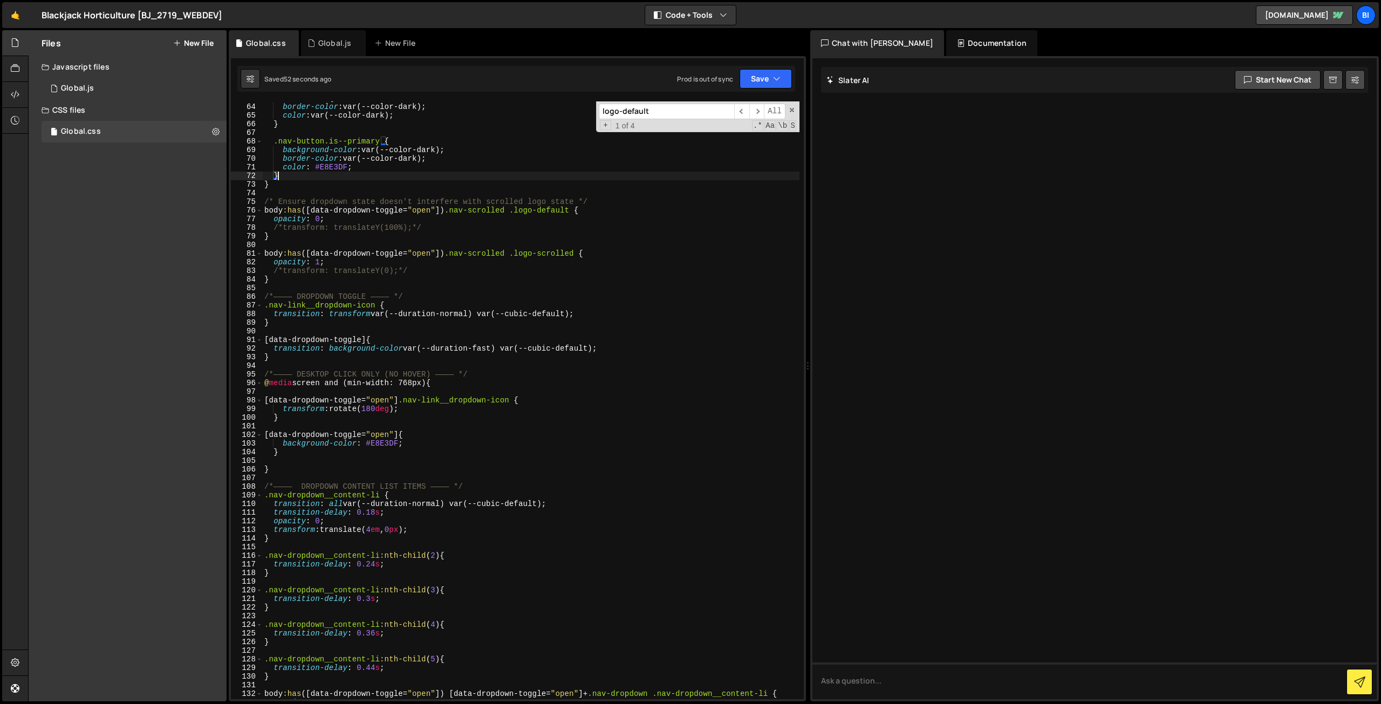
scroll to position [607, 0]
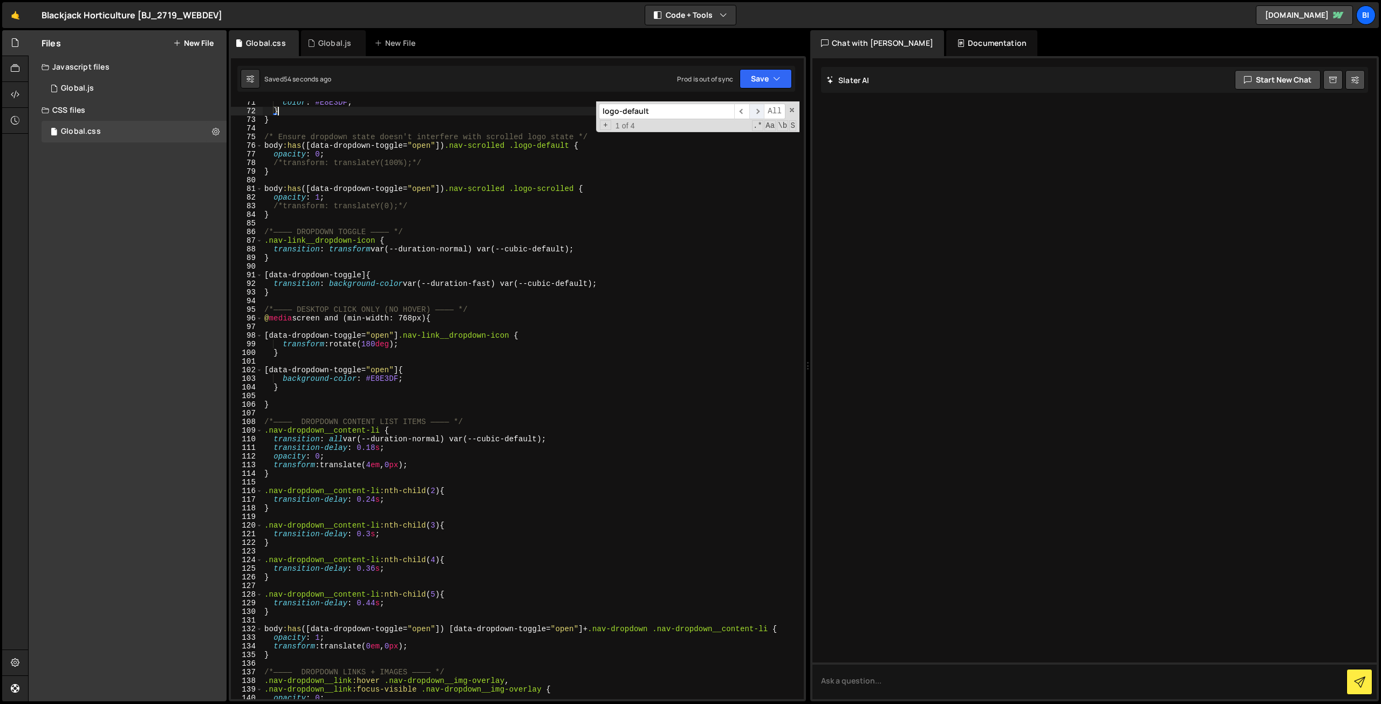
click at [758, 109] on span "​" at bounding box center [756, 112] width 15 height 16
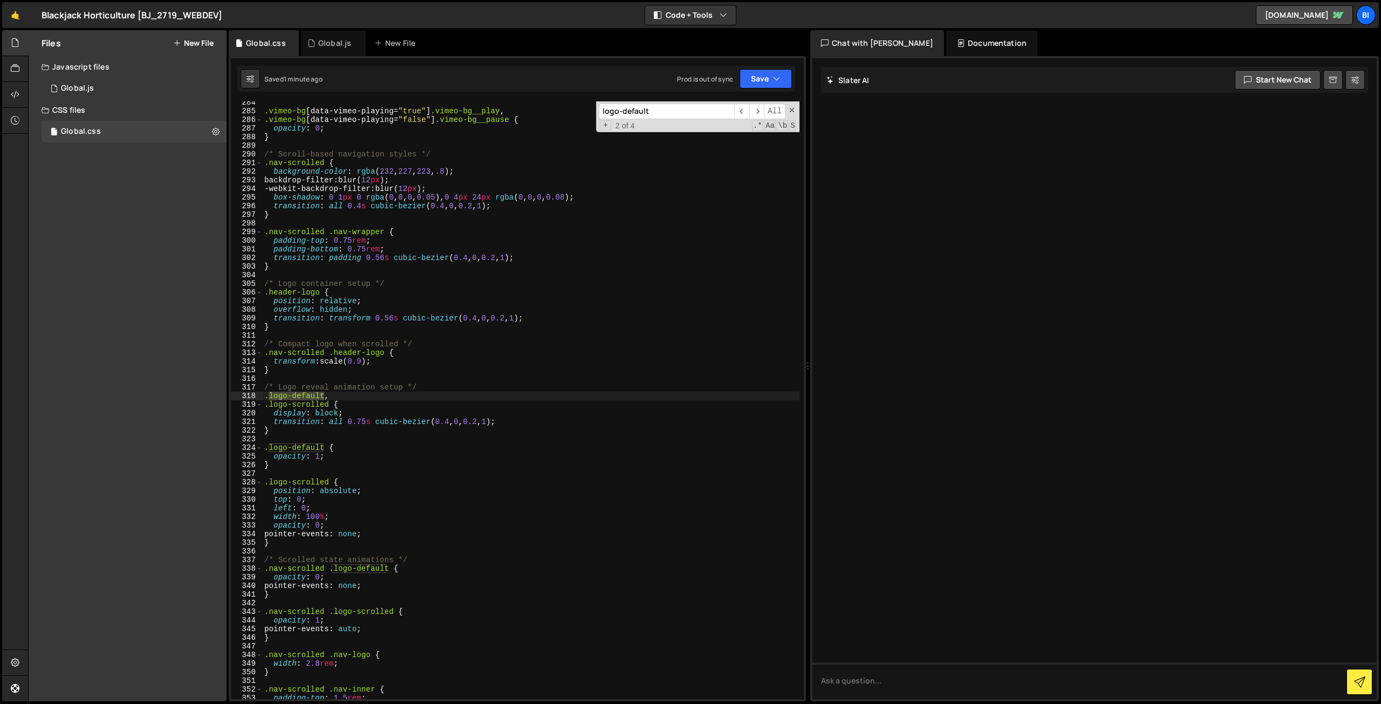
click at [791, 108] on span at bounding box center [792, 110] width 8 height 8
type textarea ".logo-default,"
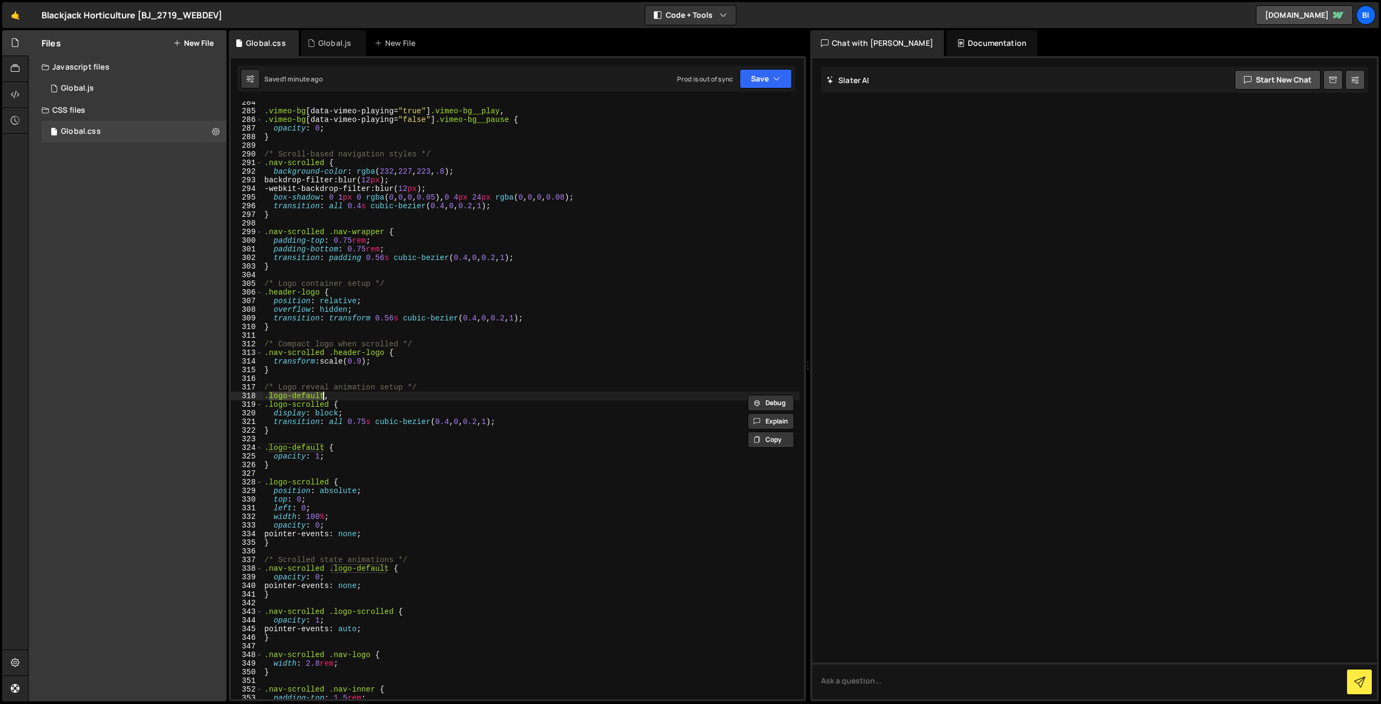
click at [105, 258] on div "Files New File Javascript files 1 Global.js 0 CSS files Global.css 0 Copy share…" at bounding box center [128, 365] width 198 height 671
